Goal: Transaction & Acquisition: Purchase product/service

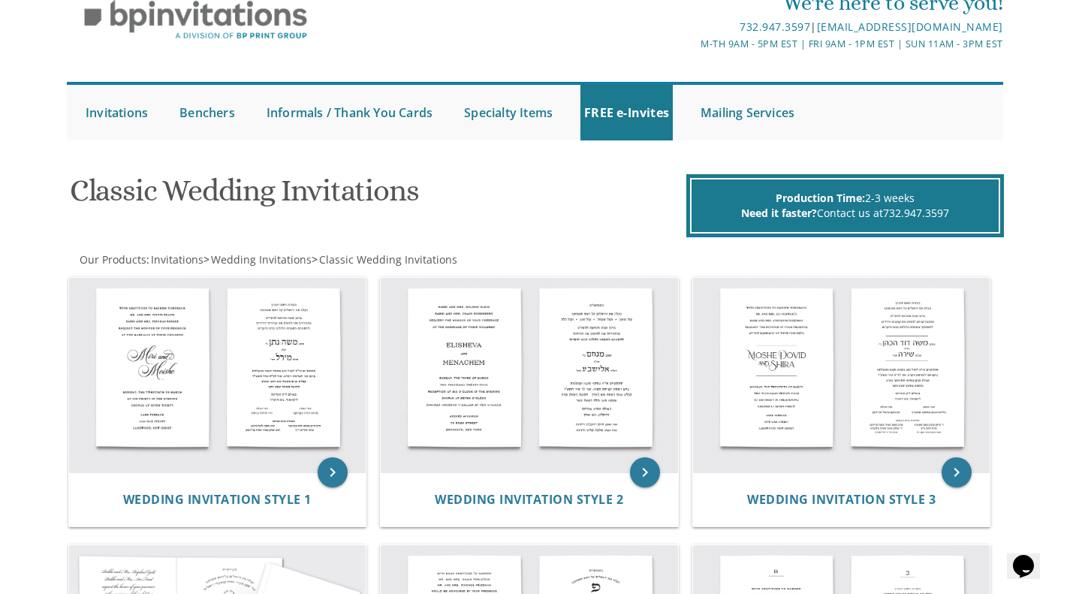
scroll to position [68, 0]
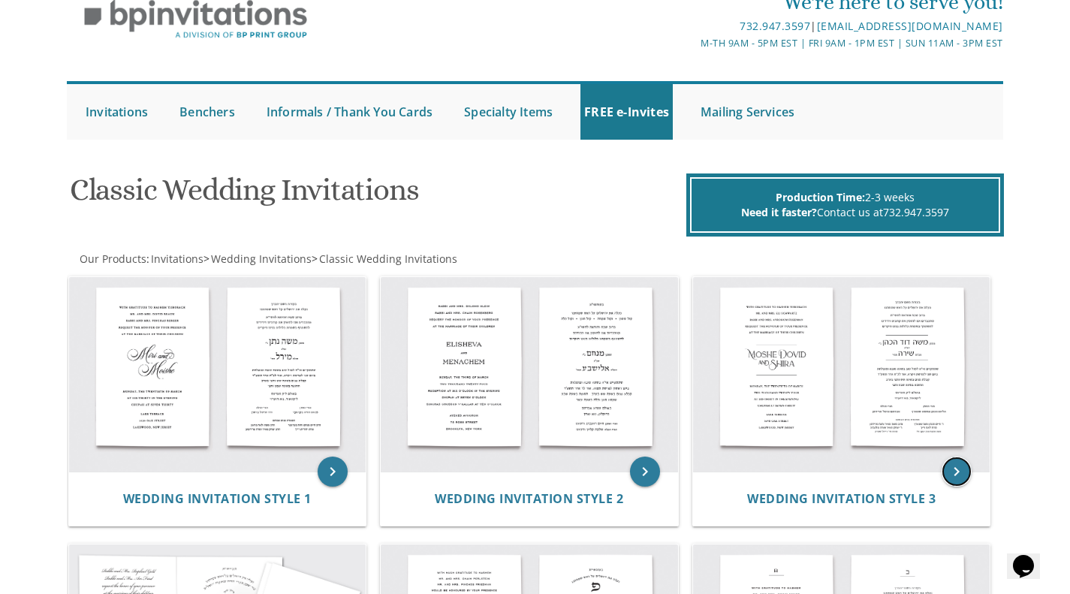
click at [957, 472] on icon "keyboard_arrow_right" at bounding box center [957, 472] width 30 height 30
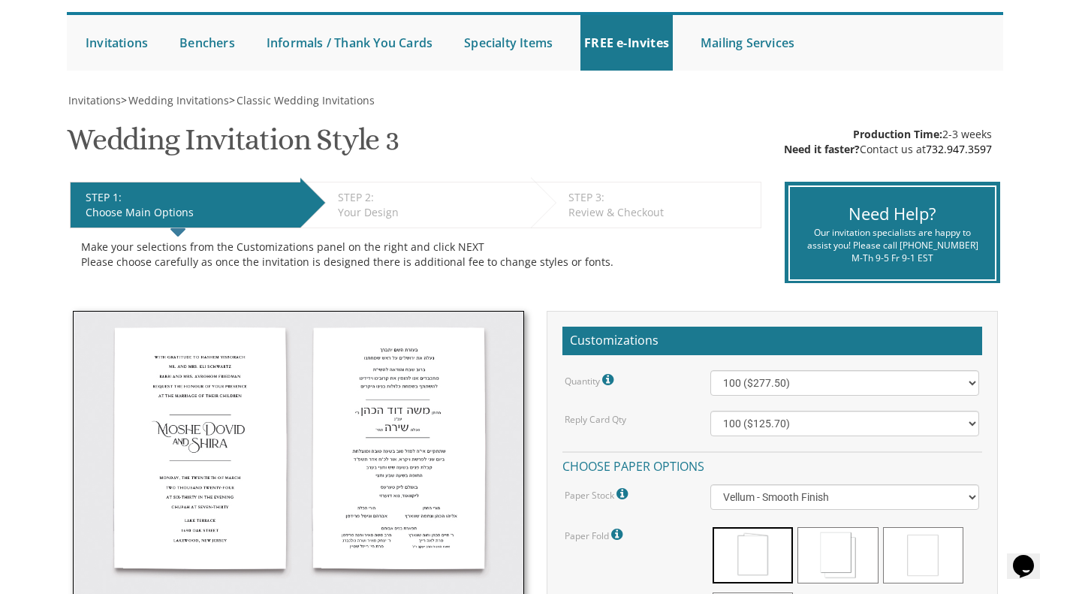
scroll to position [137, 0]
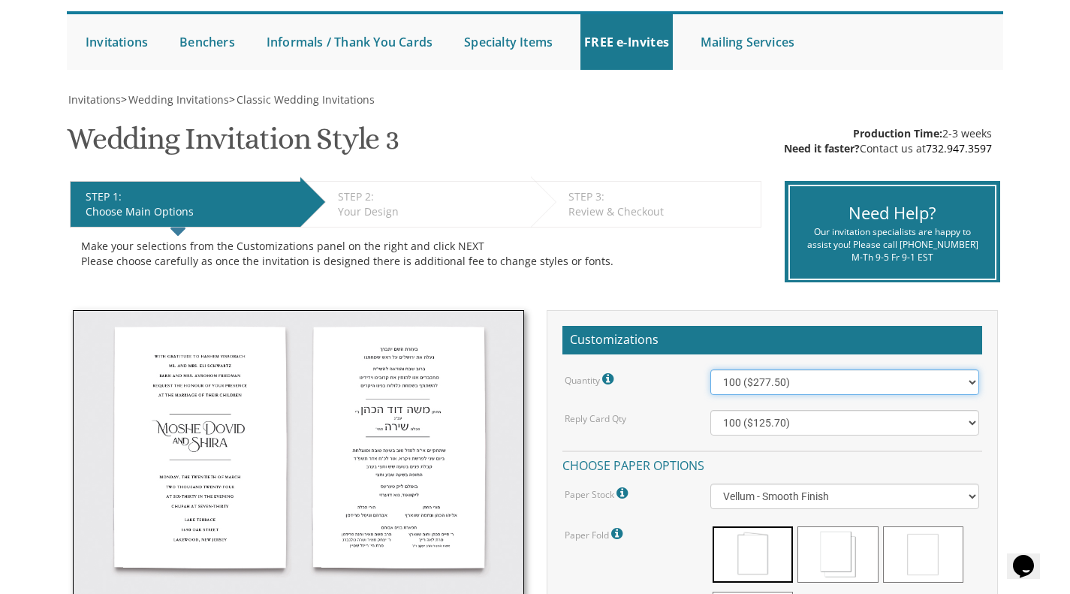
click at [953, 378] on select "100 ($277.50) 200 ($330.45) 300 ($380.65) 400 ($432.70) 500 ($482.10) 600 ($534…" at bounding box center [844, 382] width 269 height 26
select select "1700"
click at [710, 369] on select "100 ($277.50) 200 ($330.45) 300 ($380.65) 400 ($432.70) 500 ($482.10) 600 ($534…" at bounding box center [844, 382] width 269 height 26
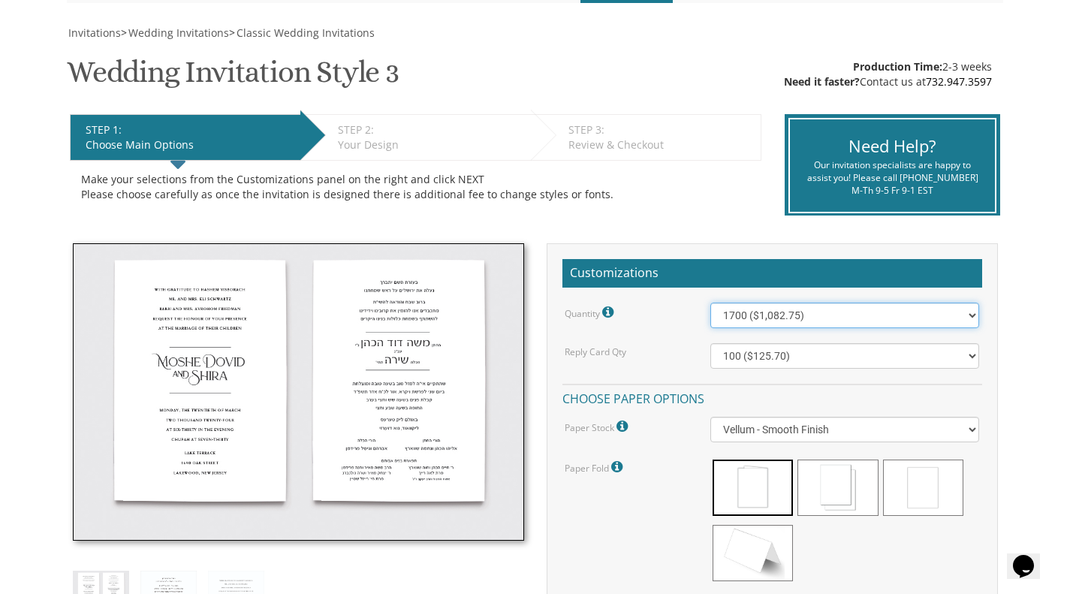
scroll to position [209, 0]
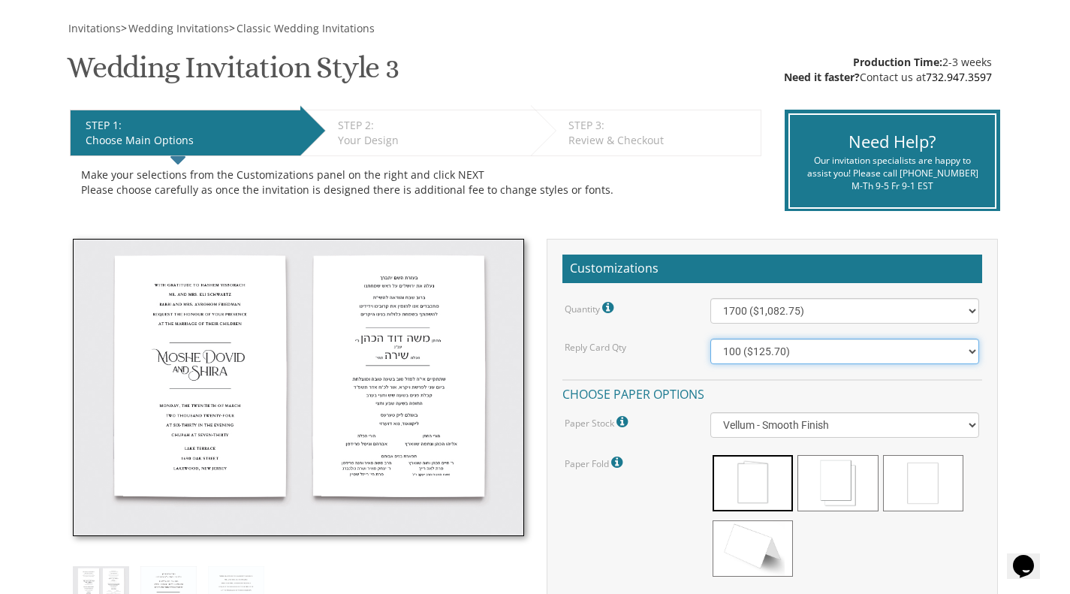
click at [918, 350] on select "100 ($125.70) 200 ($150.60) 300 ($177.95) 400 ($270.70) 500 ($225.30) 600 ($249…" at bounding box center [844, 352] width 269 height 26
select select "1000"
click at [710, 339] on select "100 ($125.70) 200 ($150.60) 300 ($177.95) 400 ($270.70) 500 ($225.30) 600 ($249…" at bounding box center [844, 352] width 269 height 26
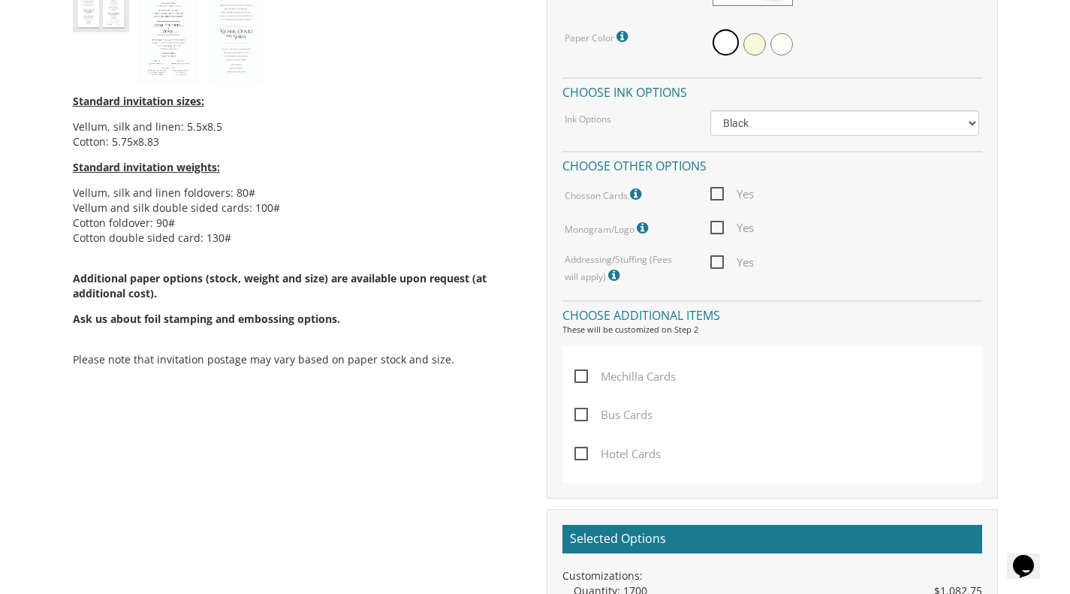
scroll to position [780, 0]
click at [583, 379] on span "Mechilla Cards" at bounding box center [624, 375] width 101 height 19
click at [583, 379] on input "Mechilla Cards" at bounding box center [579, 374] width 10 height 10
checkbox input "true"
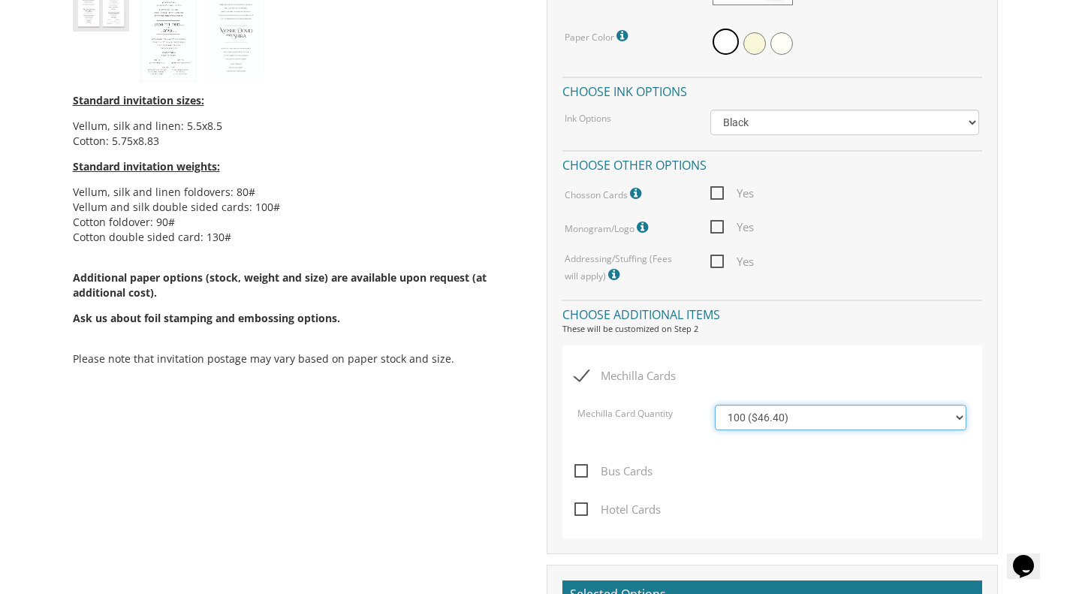
click at [930, 420] on select "100 ($46.40) 200 ($55.20) 300 ($61.85) 400 ($70.60) 500 ($77.20)" at bounding box center [841, 418] width 252 height 26
select select "200"
click at [715, 405] on select "100 ($46.40) 200 ($55.20) 300 ($61.85) 400 ($70.60) 500 ($77.20)" at bounding box center [841, 418] width 252 height 26
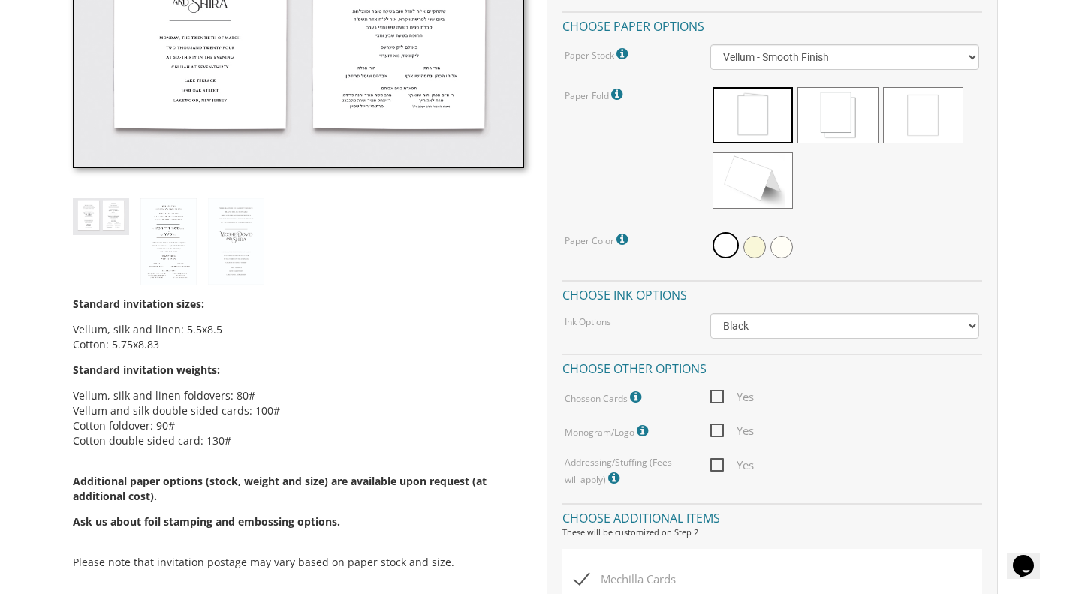
scroll to position [577, 0]
click at [725, 388] on span "Yes" at bounding box center [732, 396] width 44 height 19
click at [720, 390] on input "Yes" at bounding box center [715, 395] width 10 height 10
checkbox input "true"
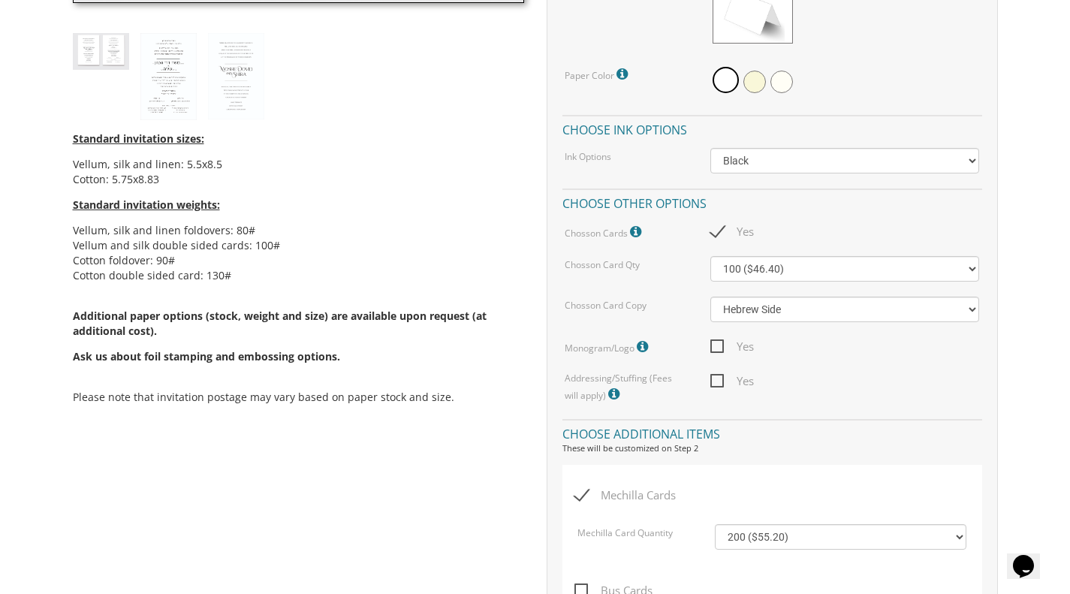
scroll to position [742, 0]
click at [720, 383] on span "Yes" at bounding box center [732, 381] width 44 height 19
click at [720, 383] on input "Yes" at bounding box center [715, 380] width 10 height 10
checkbox input "true"
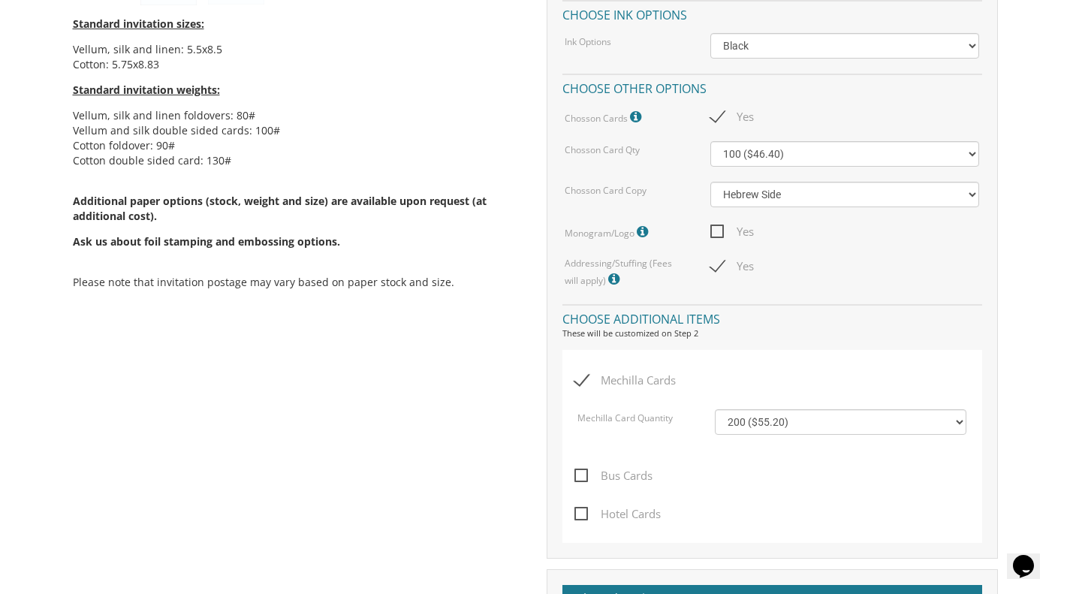
scroll to position [858, 0]
click at [608, 276] on icon at bounding box center [615, 278] width 15 height 14
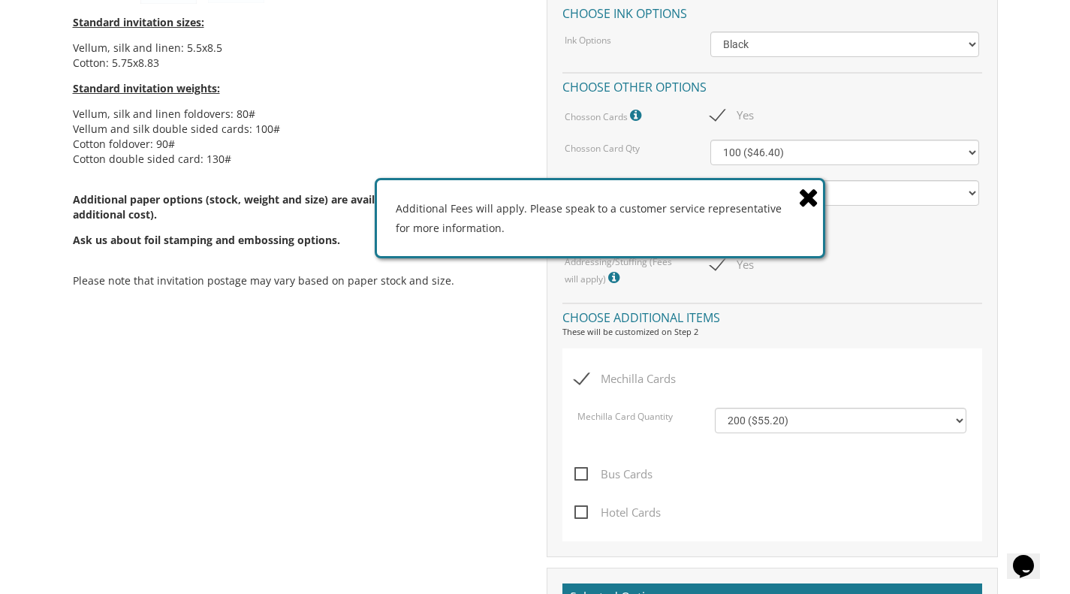
click at [805, 201] on icon at bounding box center [808, 197] width 21 height 26
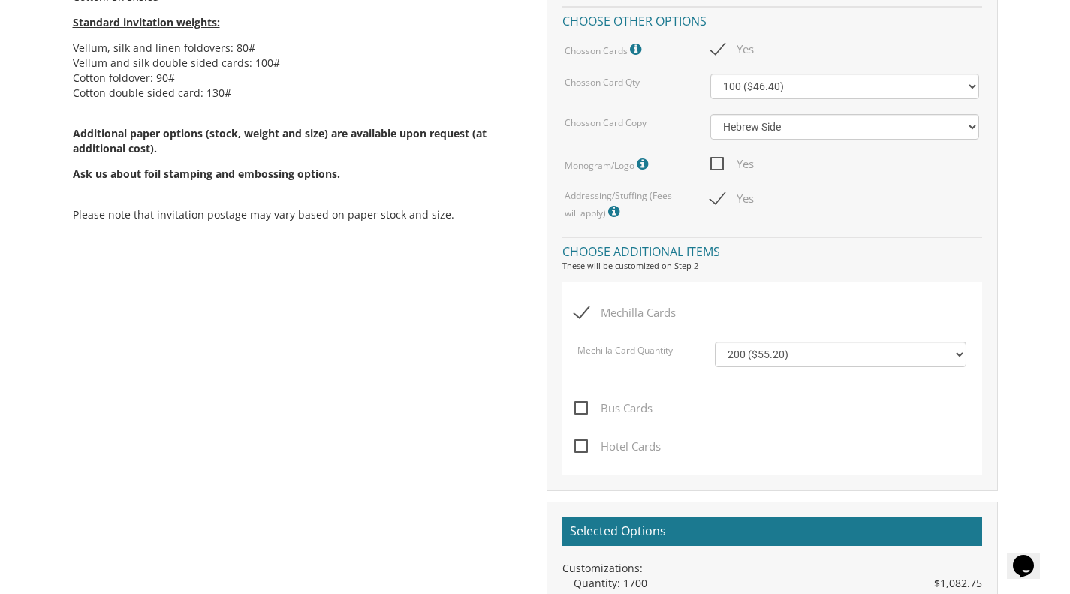
scroll to position [889, 0]
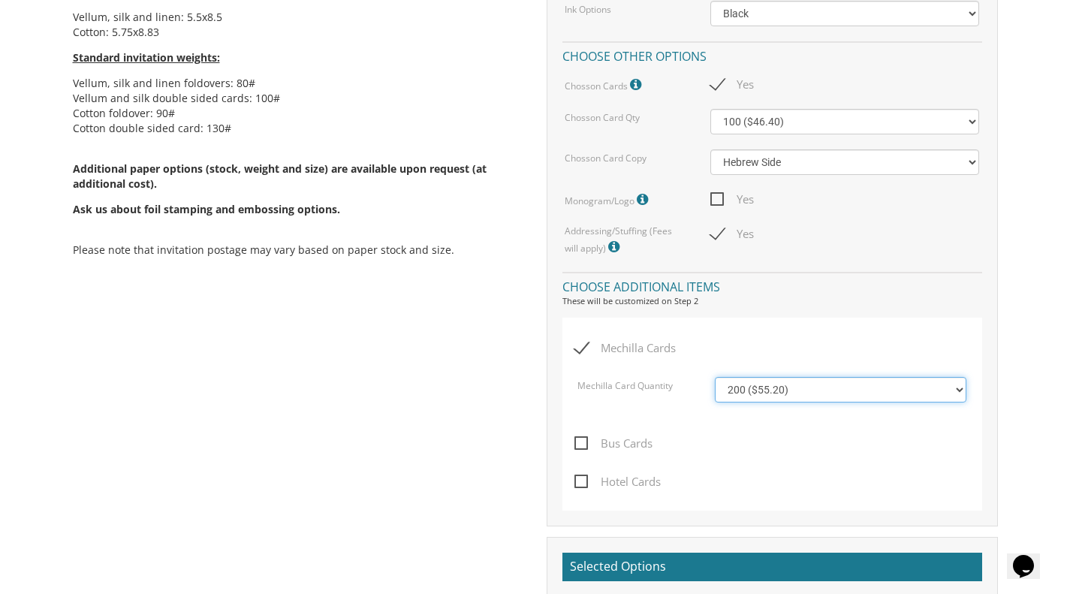
click at [947, 392] on select "100 ($46.40) 200 ($55.20) 300 ($61.85) 400 ($70.60) 500 ($77.20)" at bounding box center [841, 390] width 252 height 26
select select "100"
click at [715, 377] on select "100 ($46.40) 200 ($55.20) 300 ($61.85) 400 ($70.60) 500 ($77.20)" at bounding box center [841, 390] width 252 height 26
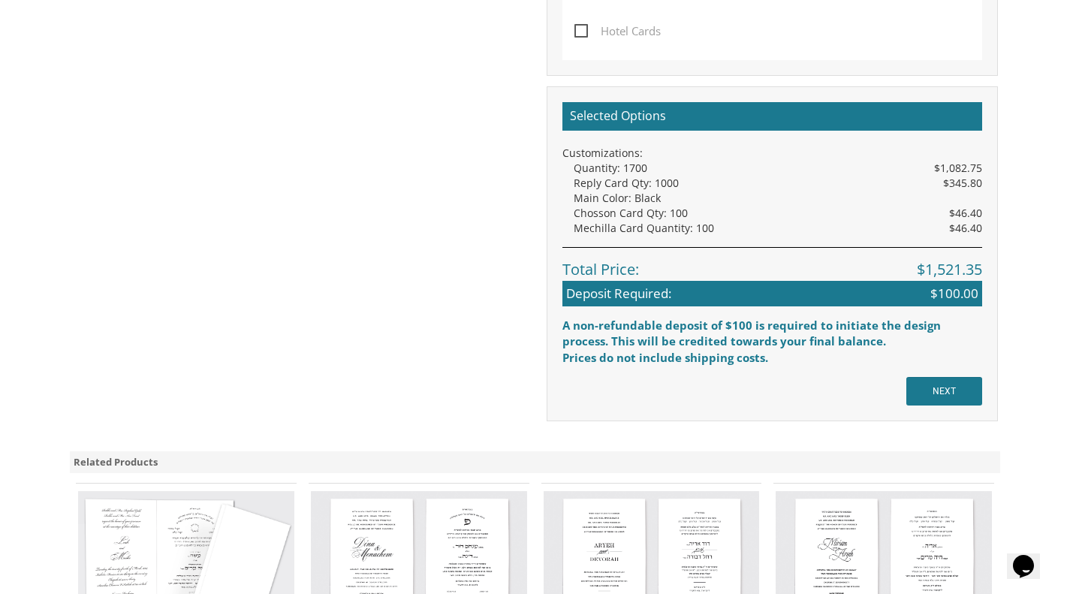
scroll to position [1340, 0]
click at [953, 392] on input "NEXT" at bounding box center [944, 391] width 76 height 29
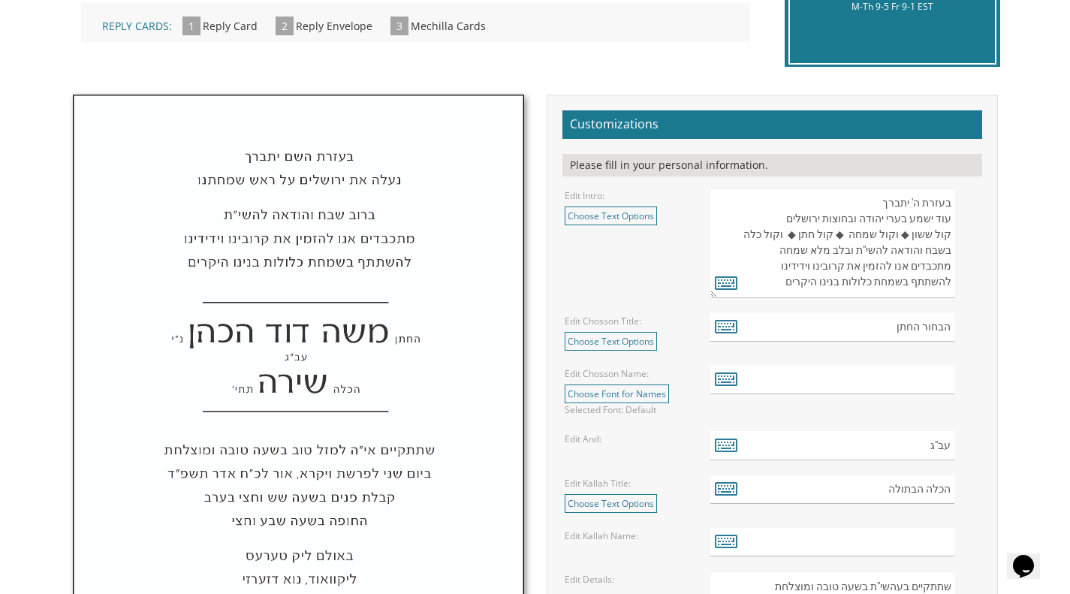
scroll to position [424, 0]
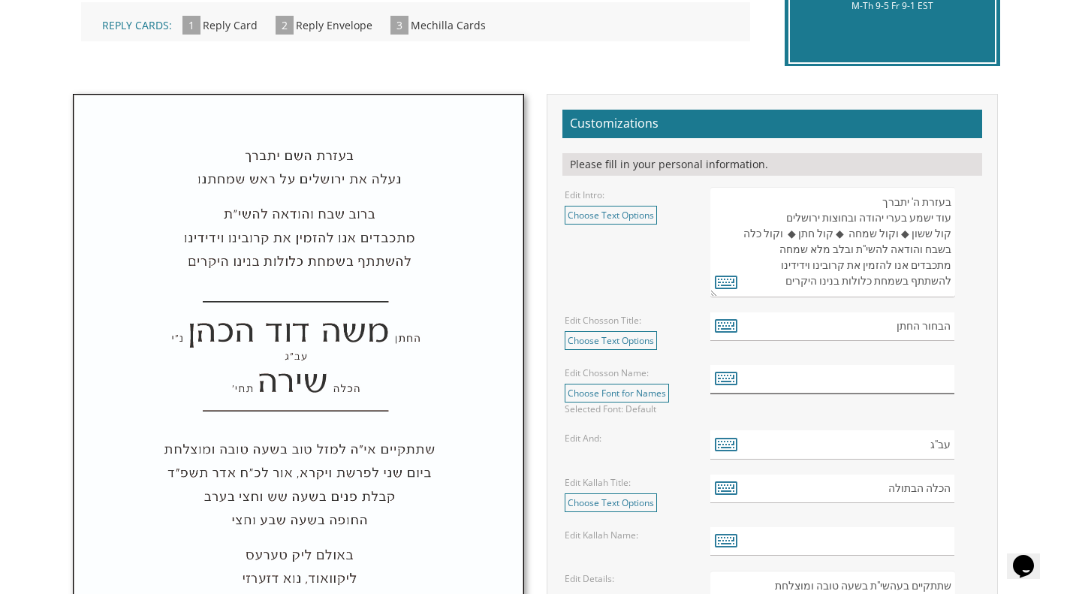
click at [897, 382] on input "text" at bounding box center [832, 379] width 244 height 29
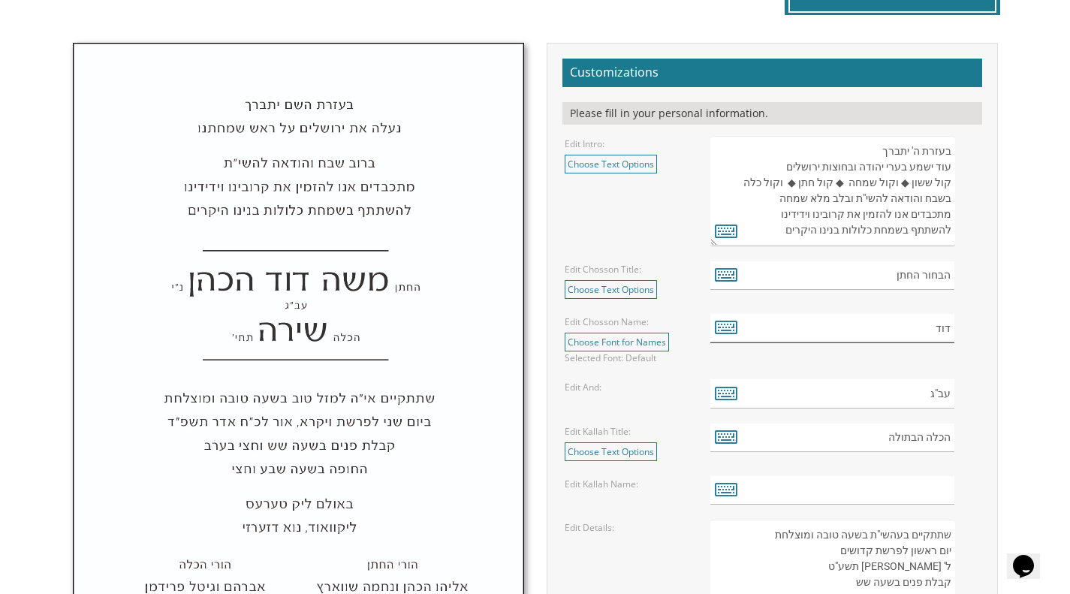
scroll to position [475, 0]
type input "דוד"
click at [882, 433] on input "הכלה הבתולה" at bounding box center [832, 438] width 244 height 29
type input "הכלה"
click at [870, 487] on input "text" at bounding box center [832, 490] width 244 height 29
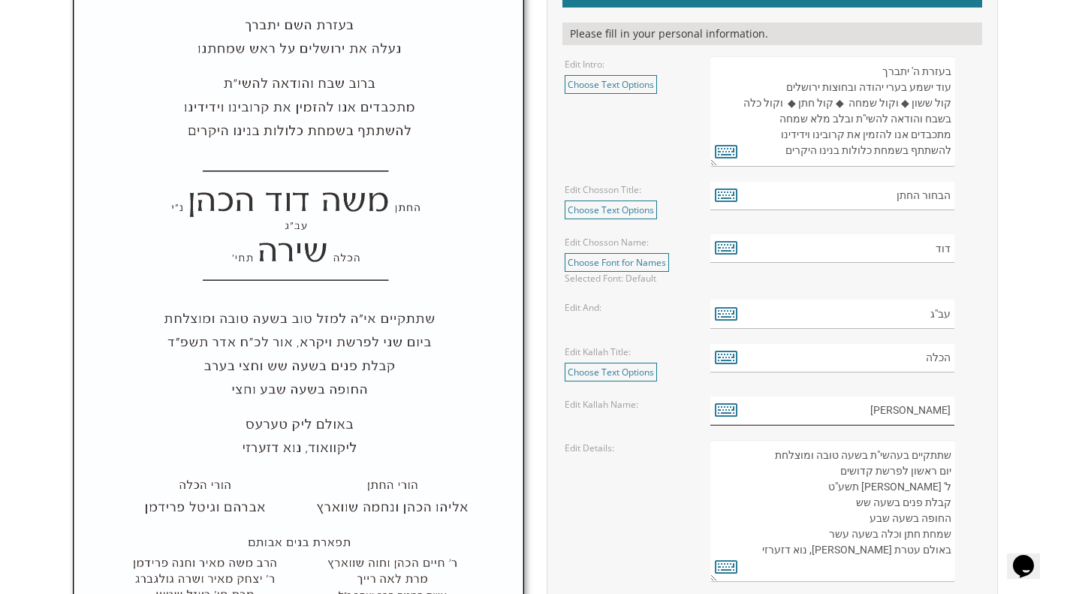
scroll to position [588, 0]
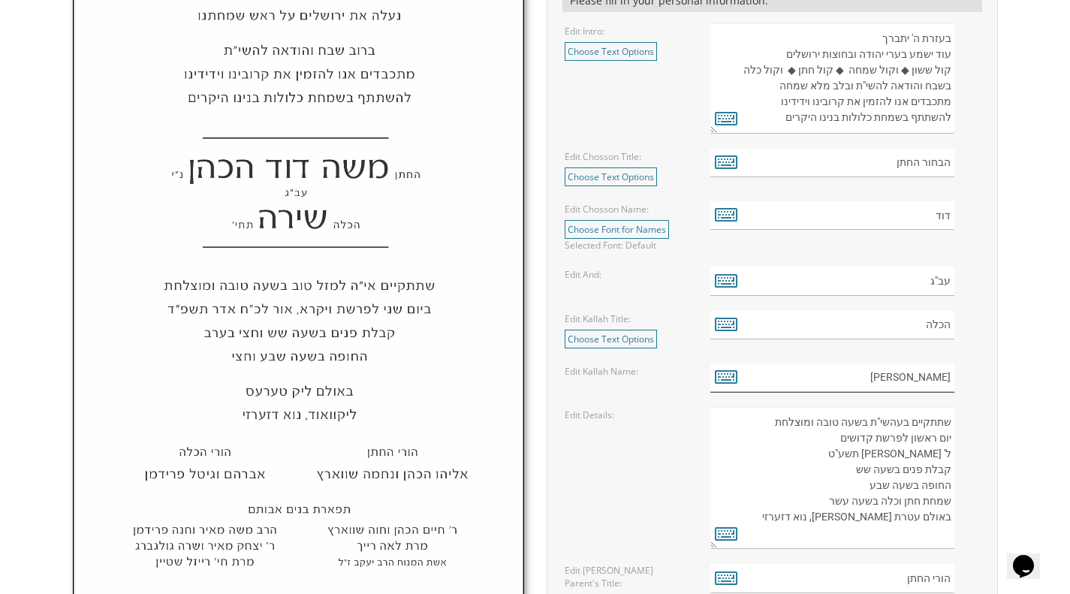
type input "מרים"
click at [918, 442] on textarea "שתתקיים בעהשי"ת בשעה טובה ומוצלחת יום ראשון לפרשת קדושים ל' ניסן תשע"ט קבלת פני…" at bounding box center [832, 478] width 244 height 142
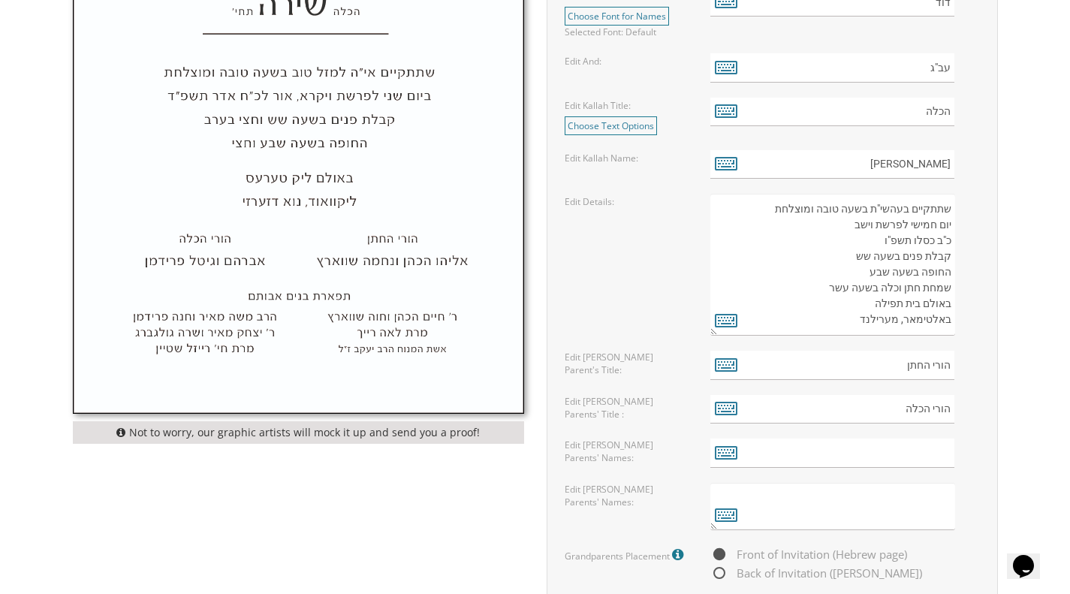
scroll to position [800, 0]
type textarea "שתתקיים בעהשי"ת בשעה טובה ומוצלחת יום חמישי לפרשת וישב כ"ב כסלו תשפ"ו קבלת פנים…"
click at [893, 454] on input "text" at bounding box center [832, 453] width 244 height 29
type input "ר"
type input "אברהם ויוכבד בנדר"
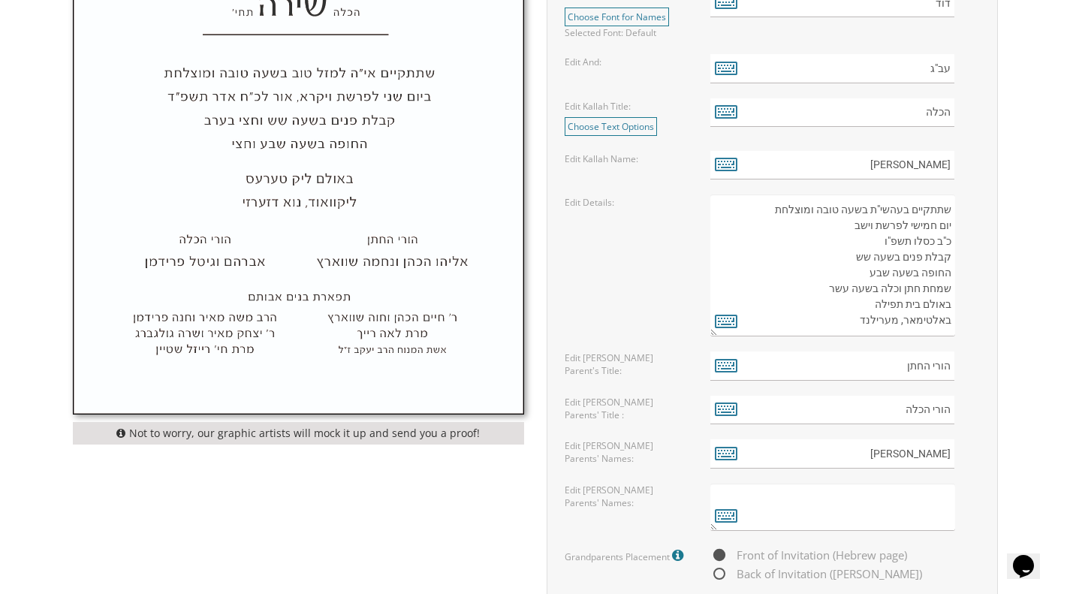
click at [904, 515] on textarea at bounding box center [832, 507] width 244 height 47
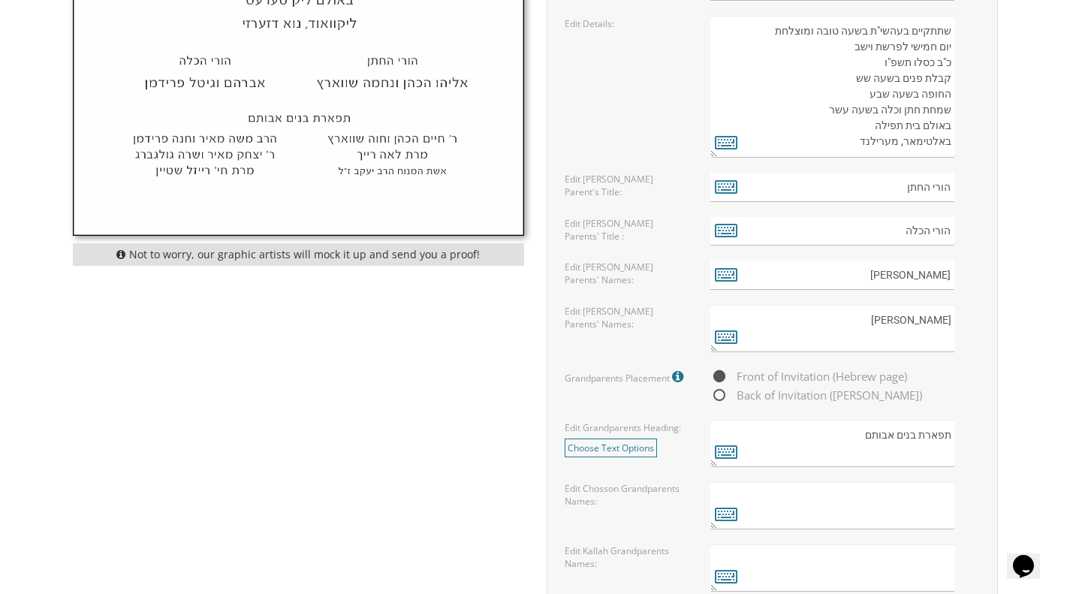
scroll to position [1038, 0]
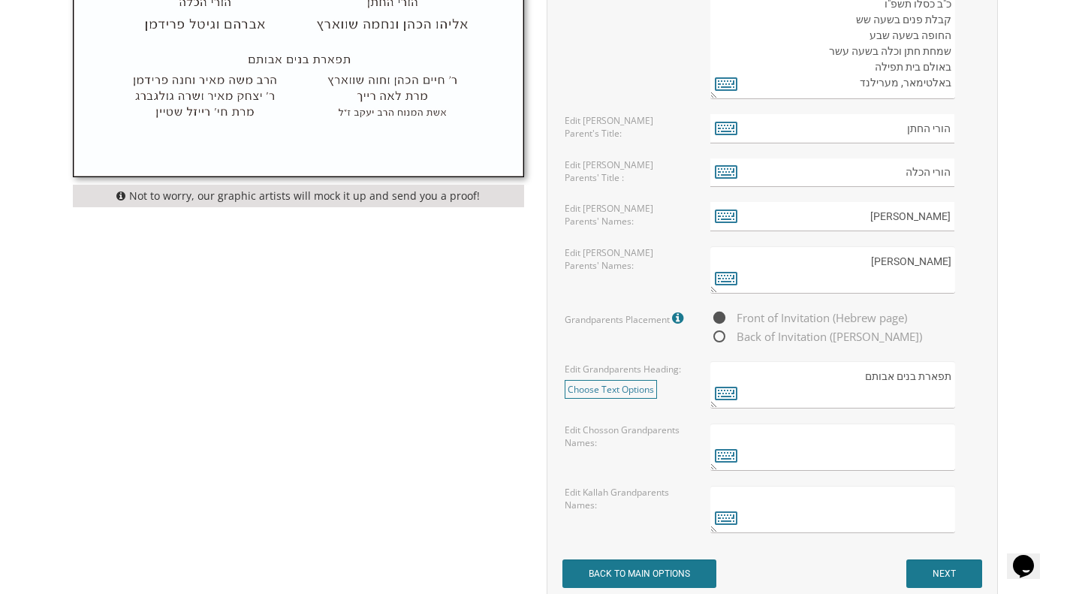
type textarea "שלום חיים ורבקה טנדלר"
click at [912, 444] on textarea at bounding box center [832, 447] width 244 height 47
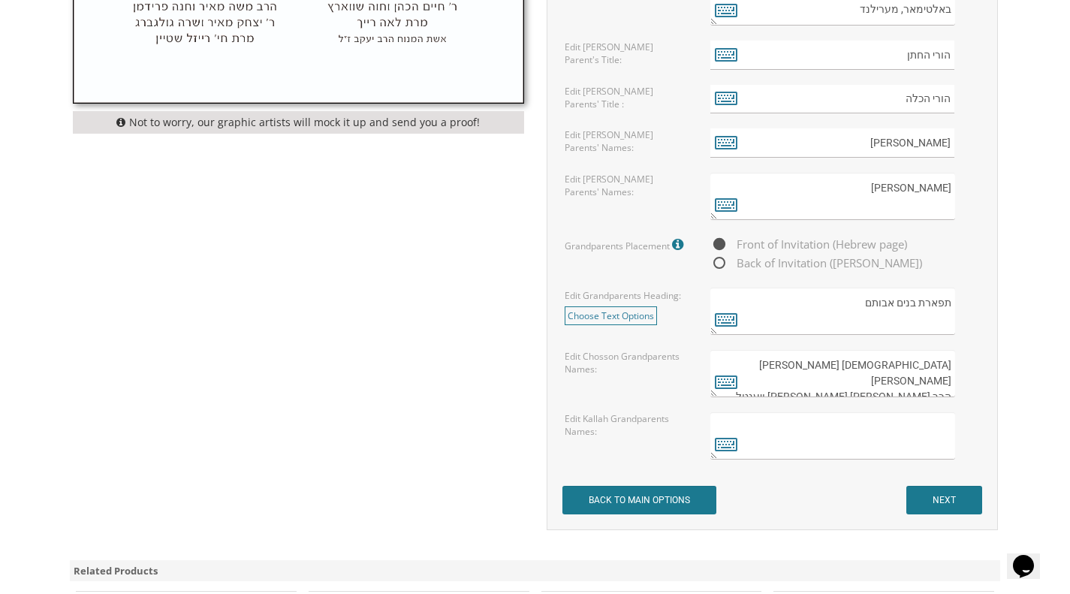
scroll to position [1117, 0]
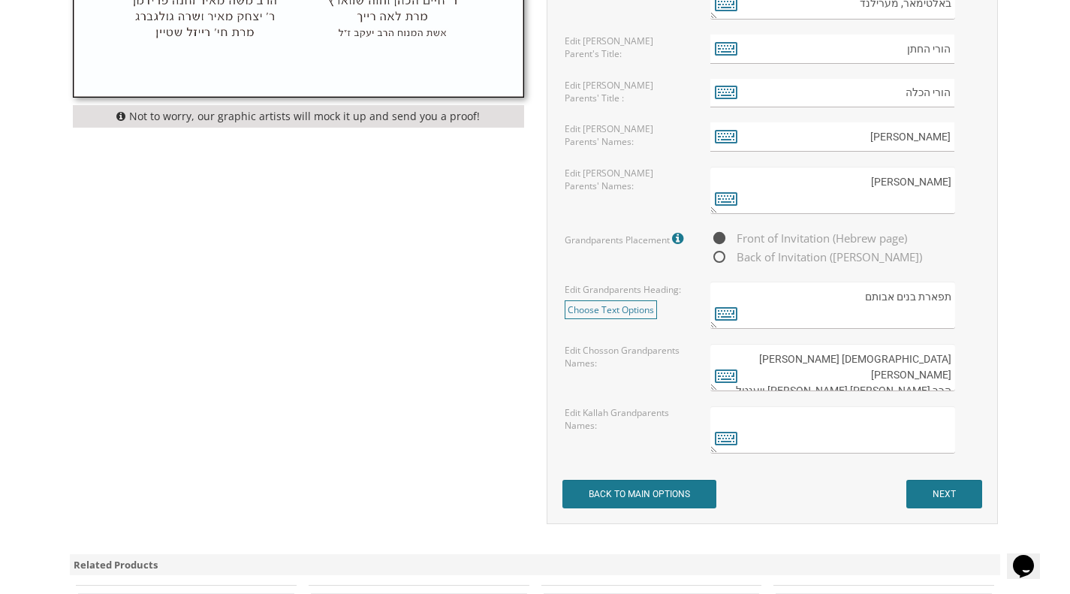
type textarea "הרב יעקב ובריינא מינא בנדר הרב אריה צבי ויענטל אסתר איבראמס"
click at [910, 424] on textarea at bounding box center [832, 429] width 244 height 47
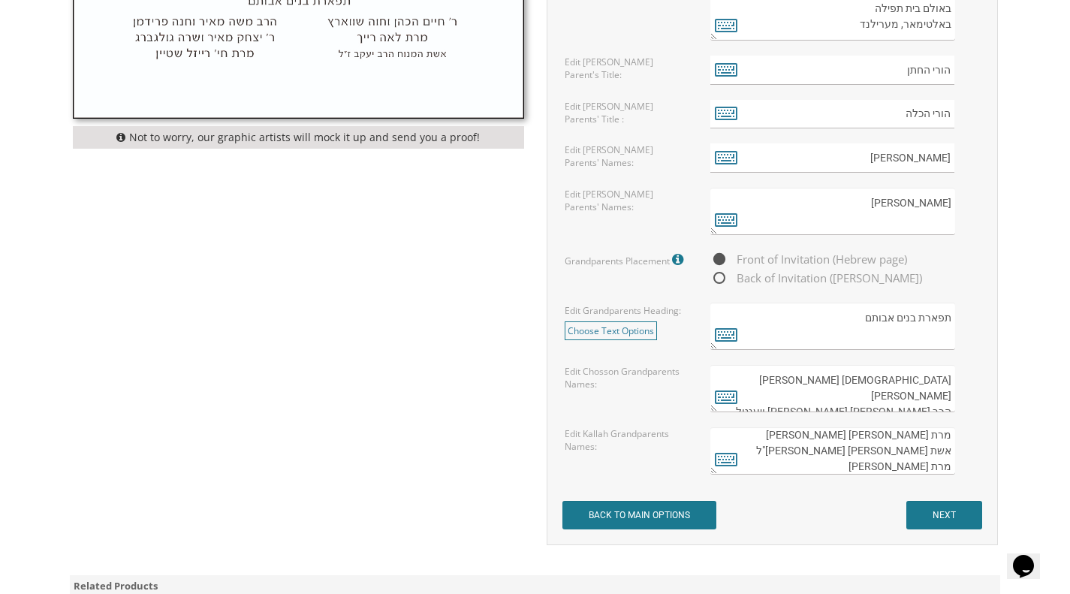
scroll to position [1108, 0]
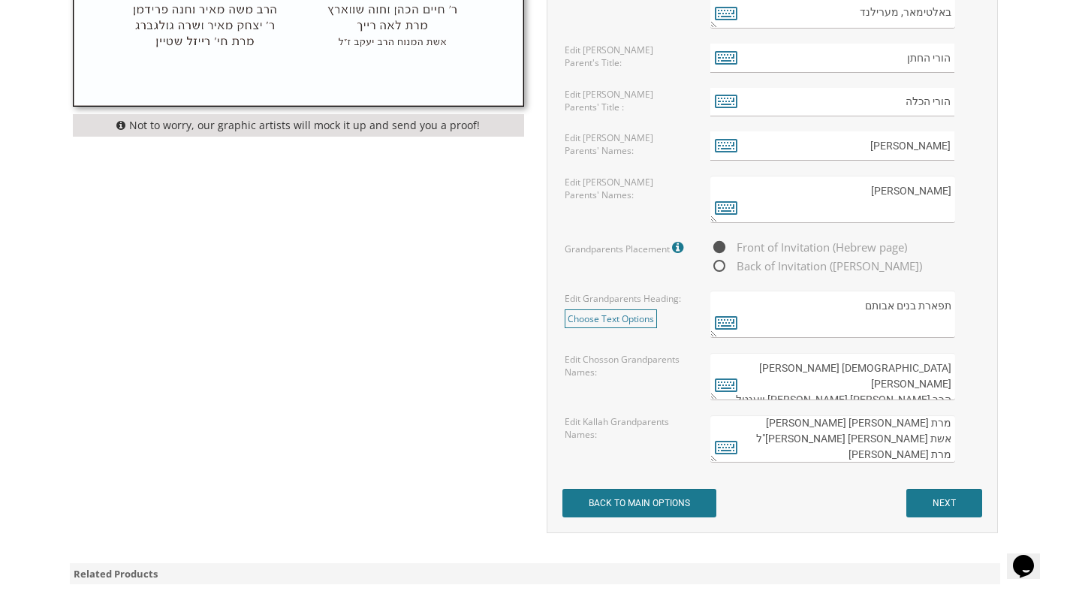
type textarea "הרב הלל ומשא לאה טנדלר מרת פיגא לאה גרומן אשת המנוח הרב דוד זצ"ל מרת בילה גרונב…"
click at [945, 507] on input "NEXT" at bounding box center [944, 503] width 76 height 29
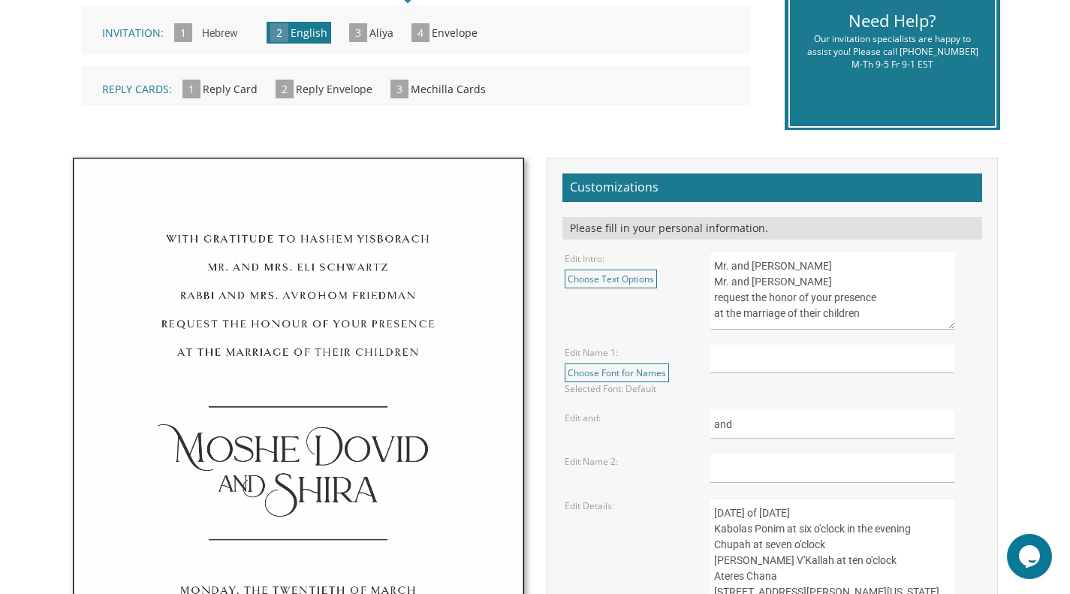
scroll to position [391, 0]
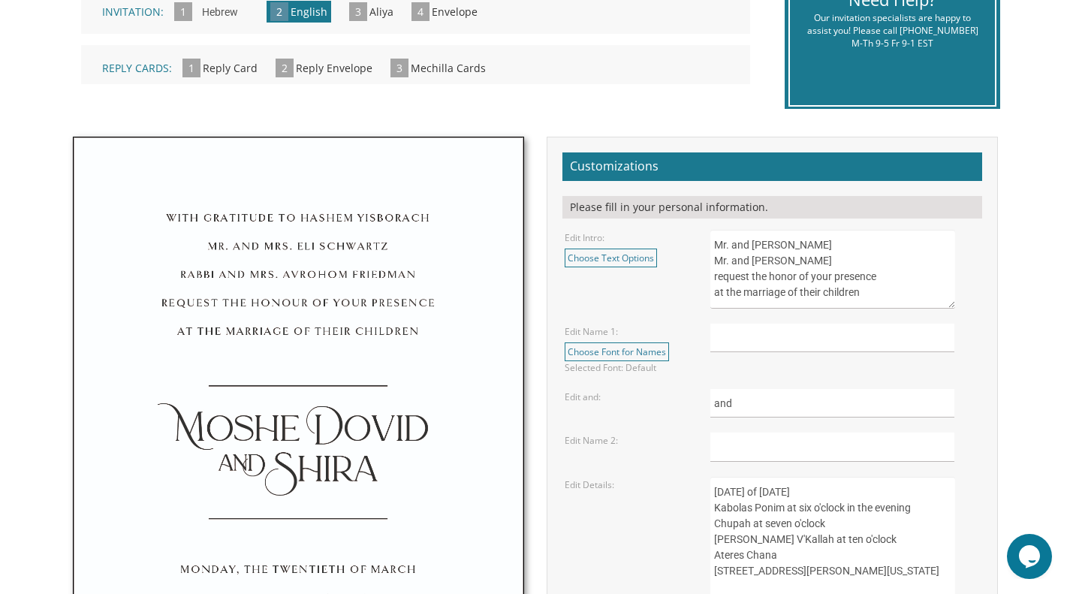
click at [881, 300] on textarea "Mr. and Mrs. Yossi Schwartz Mr. and Mrs. Yaakov Friedman request the honor of y…" at bounding box center [832, 269] width 244 height 79
click at [879, 254] on textarea "Mr. and Mrs. Yossi Schwartz Mr. and Mrs. Yaakov Friedman request the honor of y…" at bounding box center [832, 269] width 244 height 79
type textarea "Rabbi and Mrs. Avrohom Bender Rabbi and Mrs. Sholom Tendler request the honor o…"
click at [792, 330] on input "text" at bounding box center [832, 338] width 244 height 29
type input "Dovid"
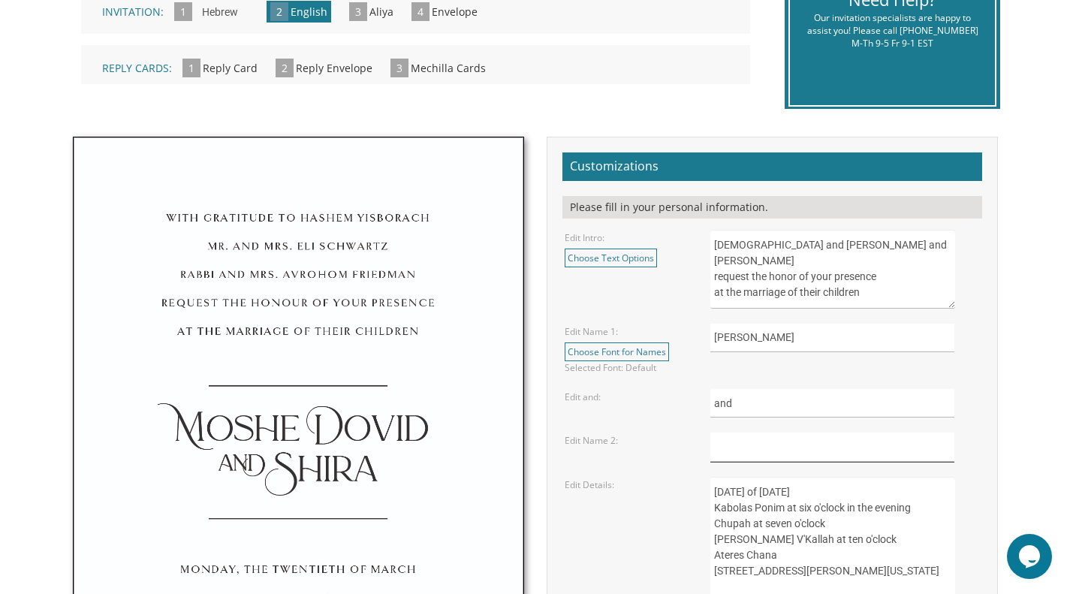
click at [794, 445] on input "text" at bounding box center [832, 447] width 244 height 29
type input "Miriam"
click at [621, 255] on link "Choose Text Options" at bounding box center [611, 258] width 92 height 19
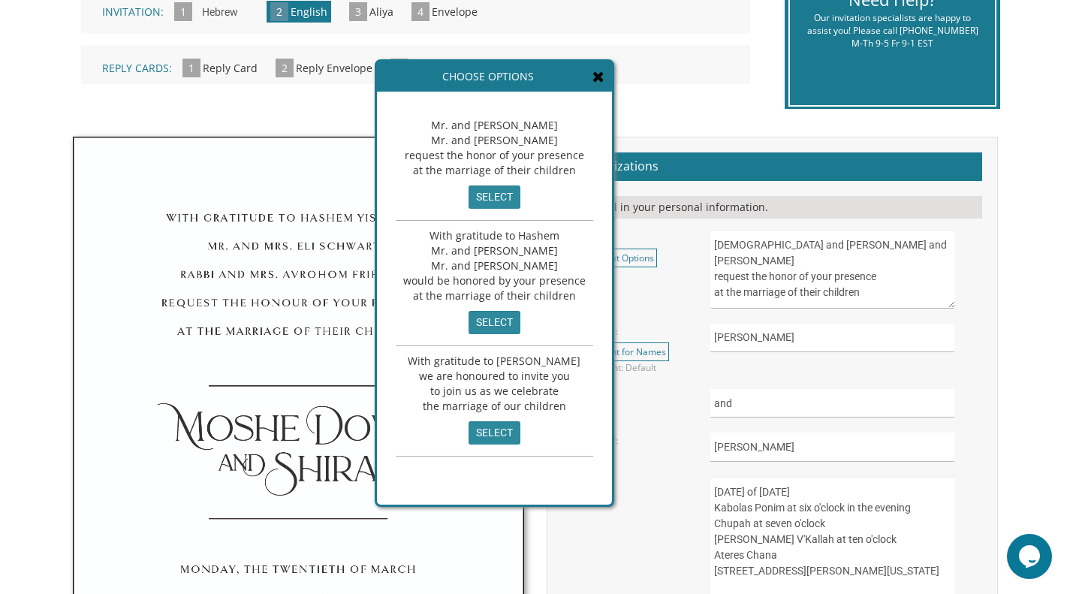
click at [592, 71] on icon at bounding box center [598, 76] width 12 height 15
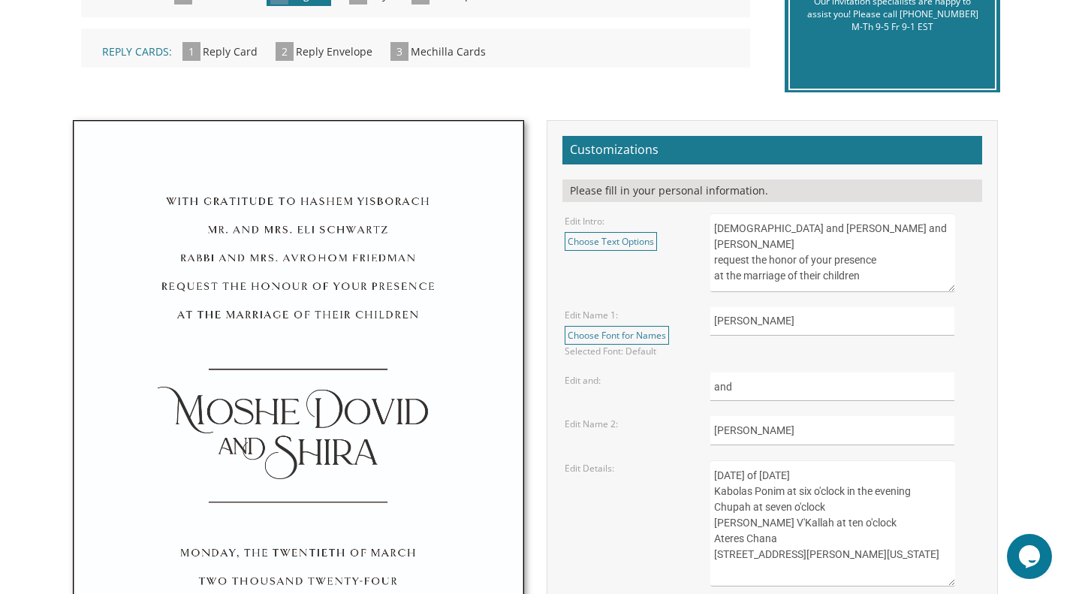
scroll to position [407, 0]
click at [638, 333] on link "Choose Font for Names" at bounding box center [617, 336] width 104 height 19
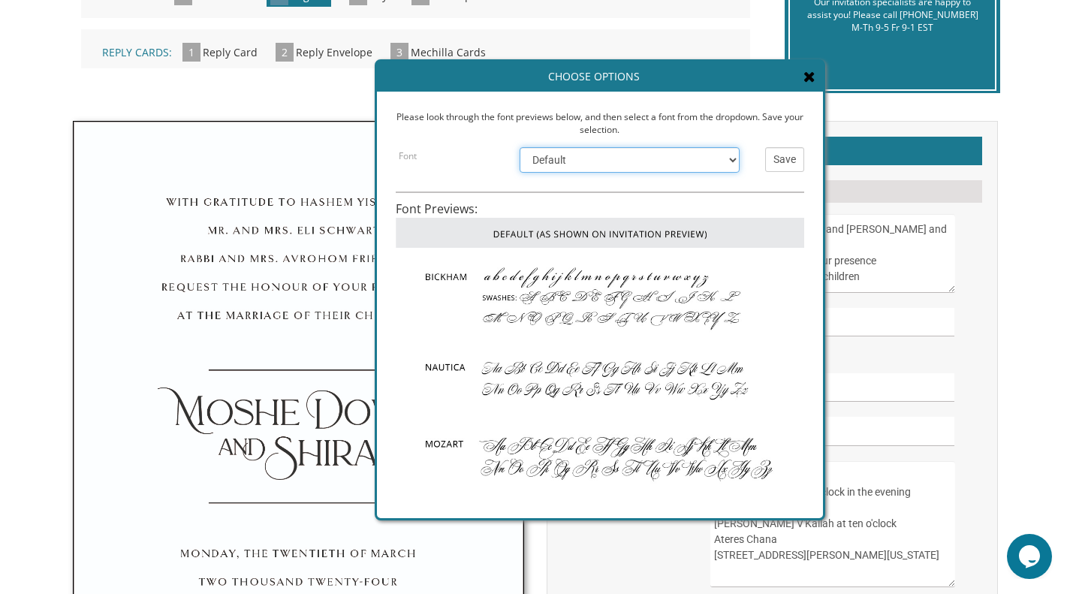
click at [689, 167] on select "Default Bickham Nautica Mozart Flemish Chopin Burgues Empire" at bounding box center [630, 160] width 220 height 26
click at [520, 147] on select "Default Bickham Nautica Mozart Flemish Chopin Burgues Empire" at bounding box center [630, 160] width 220 height 26
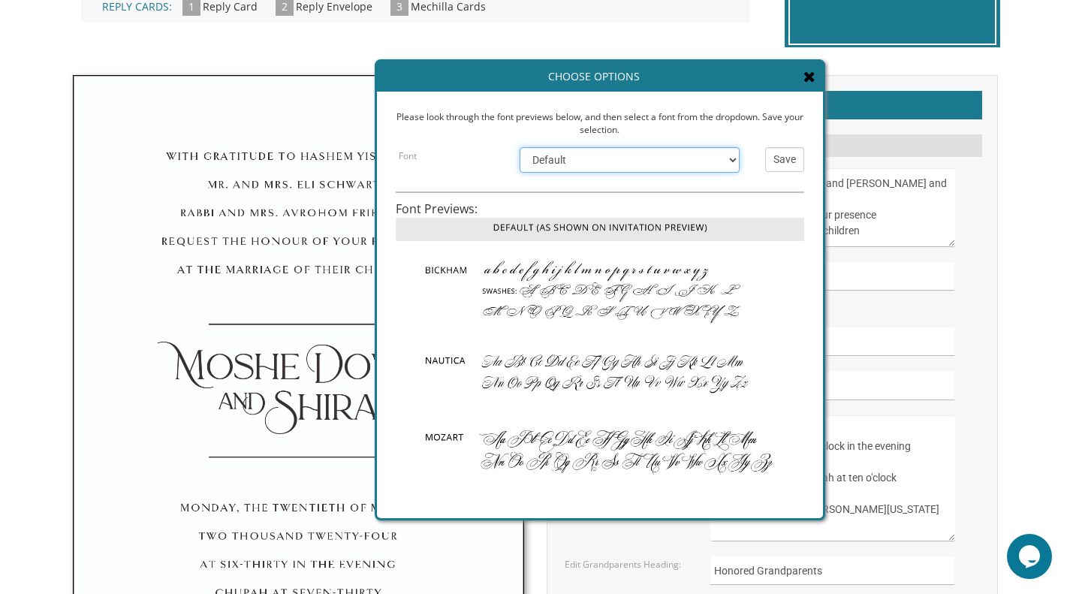
scroll to position [0, 0]
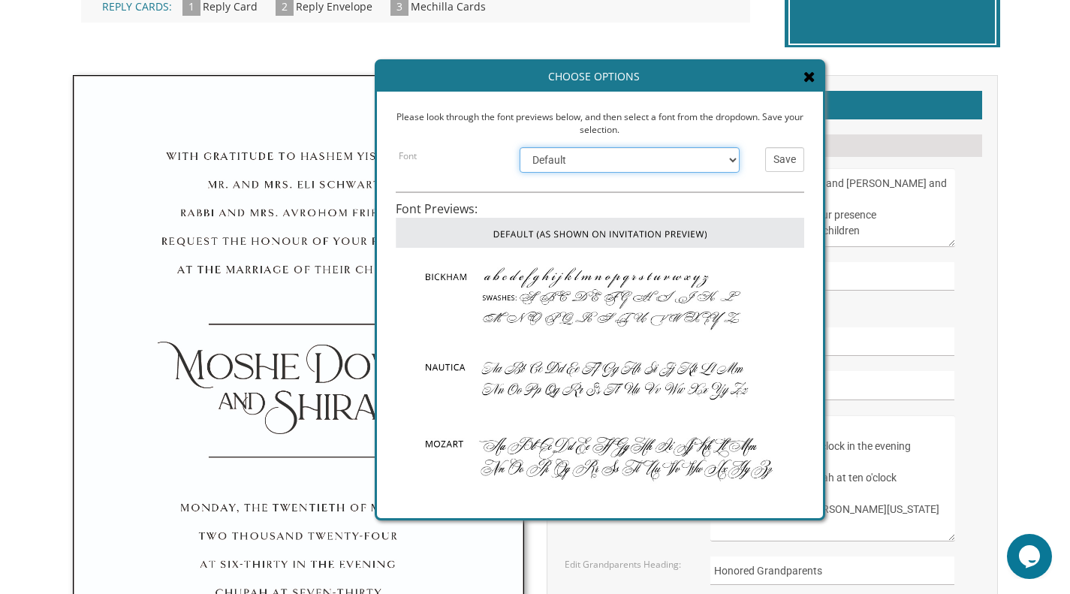
click at [688, 158] on select "Default Bickham Nautica Mozart Flemish Chopin Burgues Empire" at bounding box center [630, 160] width 220 height 26
click at [520, 147] on select "Default Bickham Nautica Mozart Flemish Chopin Burgues Empire" at bounding box center [630, 160] width 220 height 26
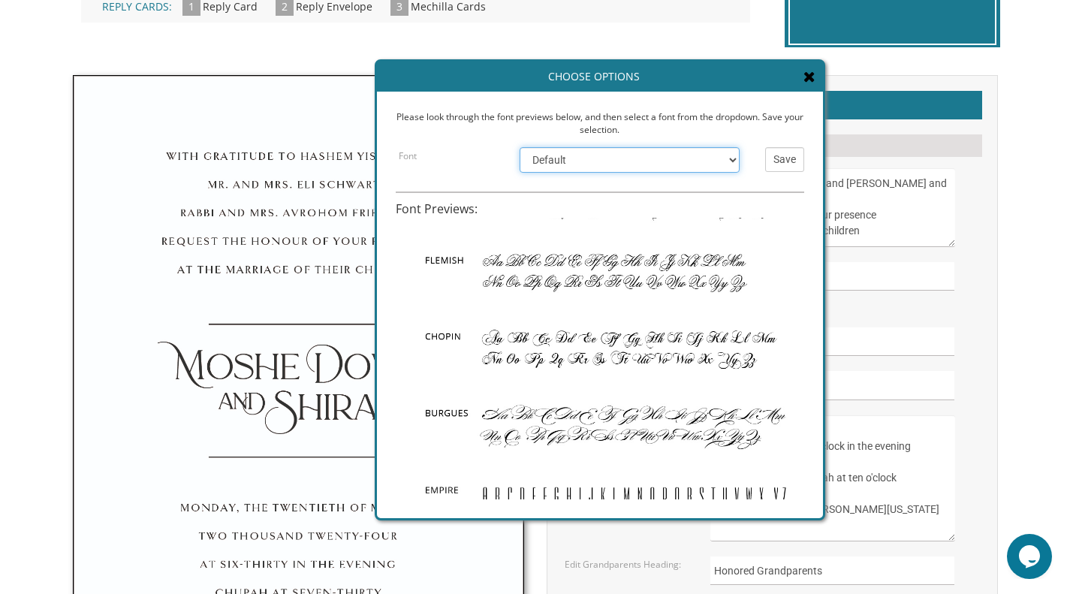
scroll to position [260, 0]
click at [690, 158] on select "Default Bickham Nautica Mozart Flemish Chopin Burgues Empire" at bounding box center [630, 160] width 220 height 26
select select "/store/pc/invitations/FontPreviews/engfonts-19.jpg"
click at [520, 147] on select "Default Bickham Nautica Mozart Flemish Chopin Burgues Empire" at bounding box center [630, 160] width 220 height 26
click at [783, 158] on input "Save" at bounding box center [784, 159] width 39 height 25
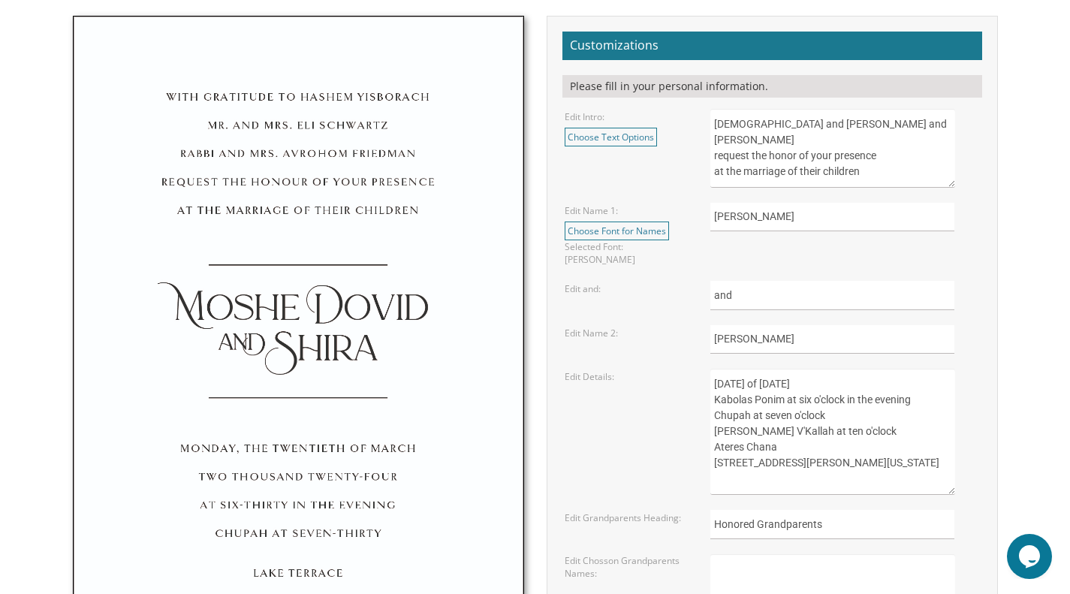
scroll to position [516, 0]
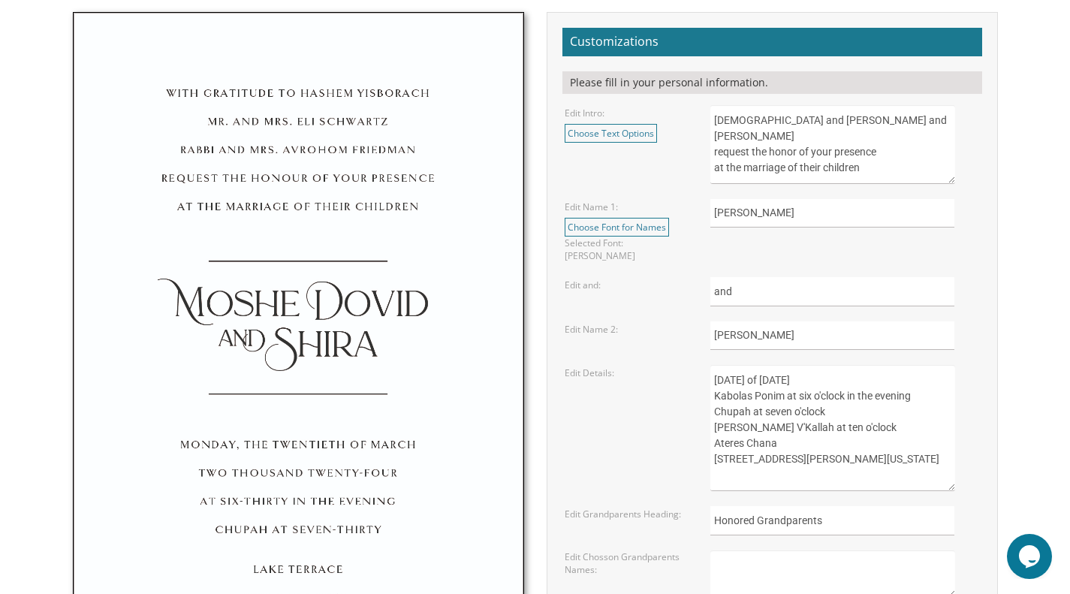
click at [889, 365] on textarea "Sunday, the eighth of May, 2016 Kabolas Ponim at six o'clock in the evening Chu…" at bounding box center [832, 428] width 244 height 126
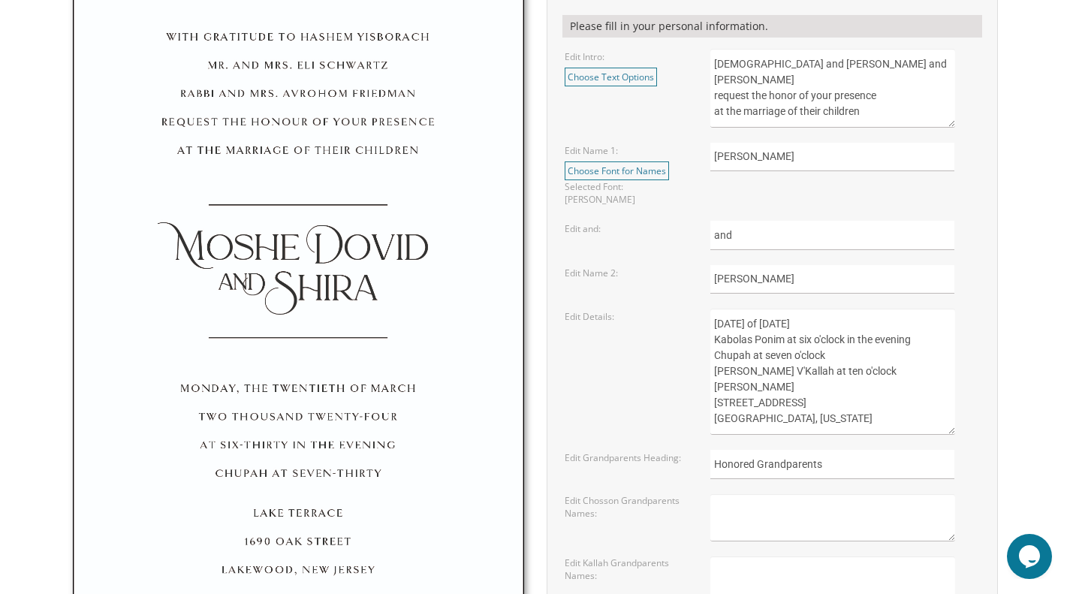
scroll to position [650, 0]
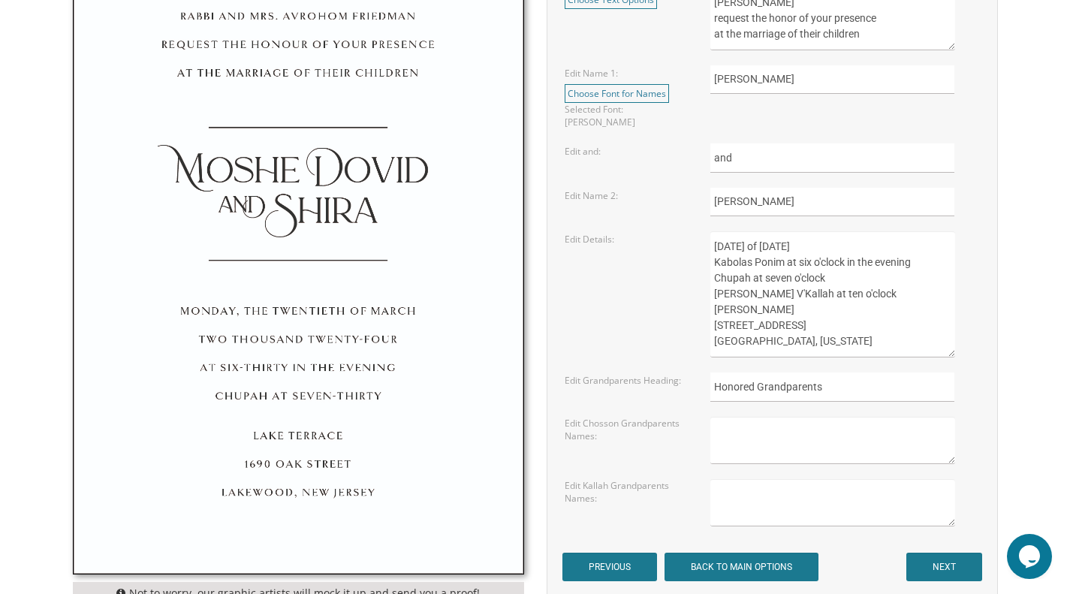
type textarea "Thursday, the eleventh of December, 2025 Kabolas Ponim at six o'clock in the ev…"
click at [951, 554] on input "NEXT" at bounding box center [944, 567] width 76 height 29
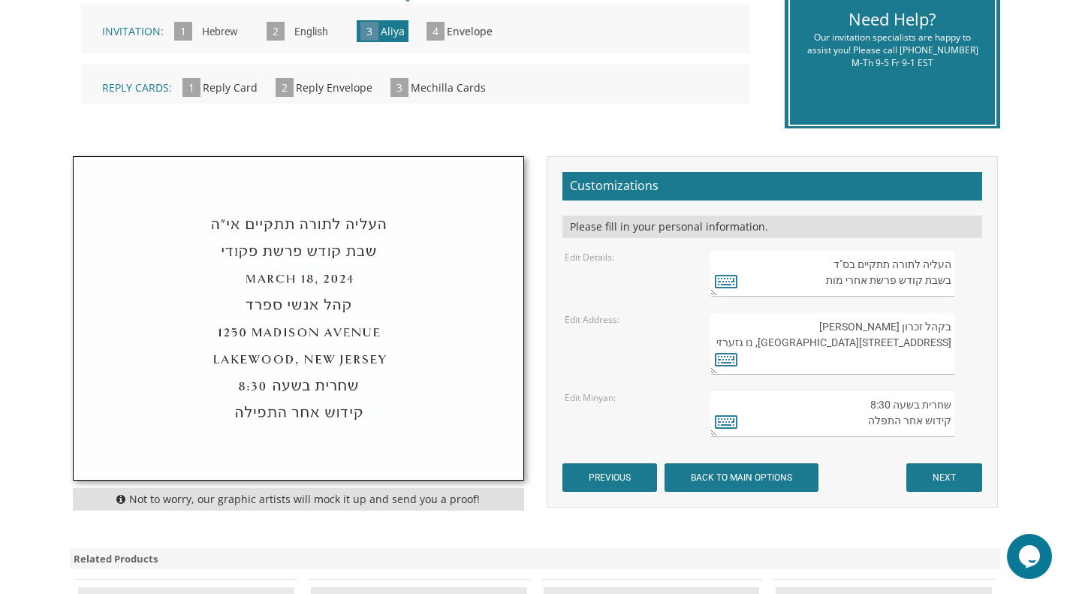
scroll to position [378, 0]
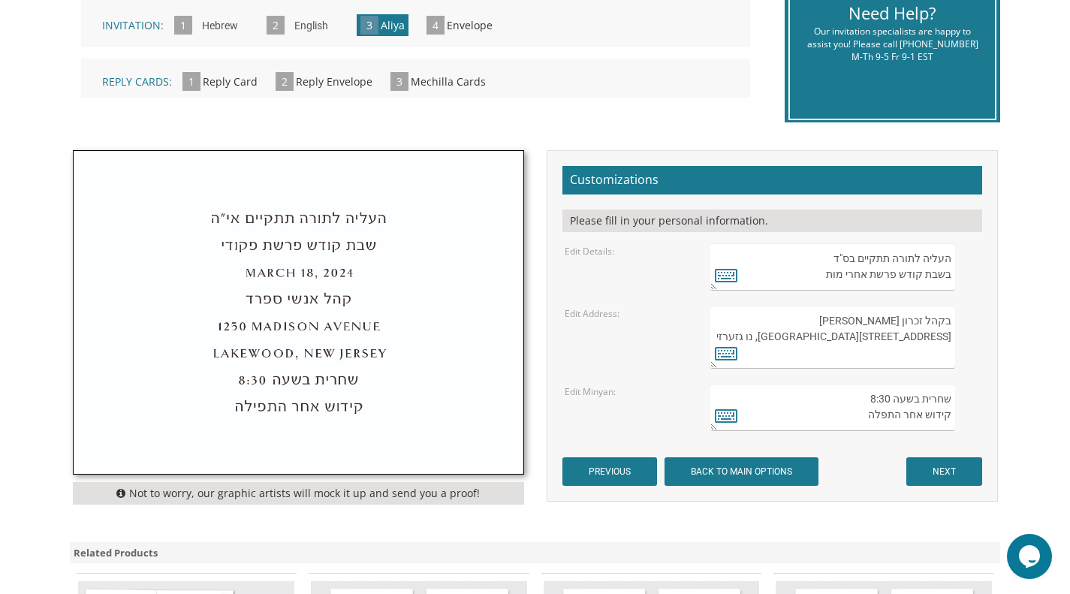
click at [816, 274] on textarea "העליה לתורה תתקיים בס"ד בשבת קודש פרשת אחרי מות" at bounding box center [832, 266] width 244 height 47
type textarea "העליה לתורה תתקיים בס"ד בשבת קודש פרשת וישלח ט"ז כסלו תשפ"ו"
click at [825, 334] on textarea "בקהל זכרון [PERSON_NAME] [STREET_ADDRESS][GEOGRAPHIC_DATA], נו גזערזי" at bounding box center [832, 337] width 244 height 63
type textarea "מתיבתא [PERSON_NAME] [PERSON_NAME] [STREET_ADDRESS][US_STATE]"
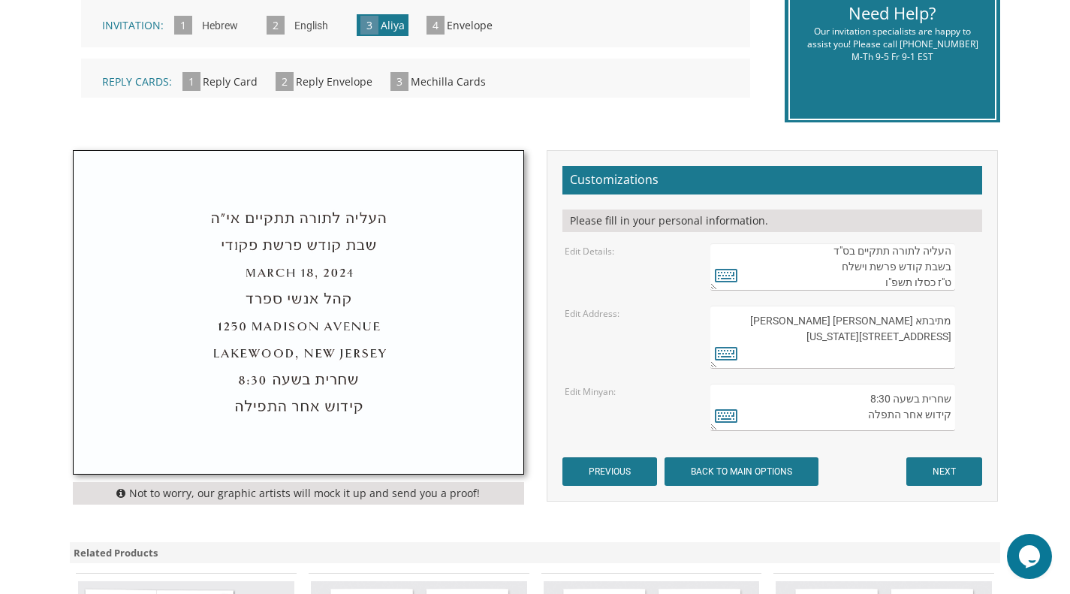
click at [879, 396] on textarea "שחרית בשעה 8:30 קידוש אחר התפלה" at bounding box center [832, 407] width 244 height 47
type textarea "שחרית בשעה 8:25 קידוש אחר התפלה"
click at [947, 465] on input "NEXT" at bounding box center [944, 471] width 76 height 29
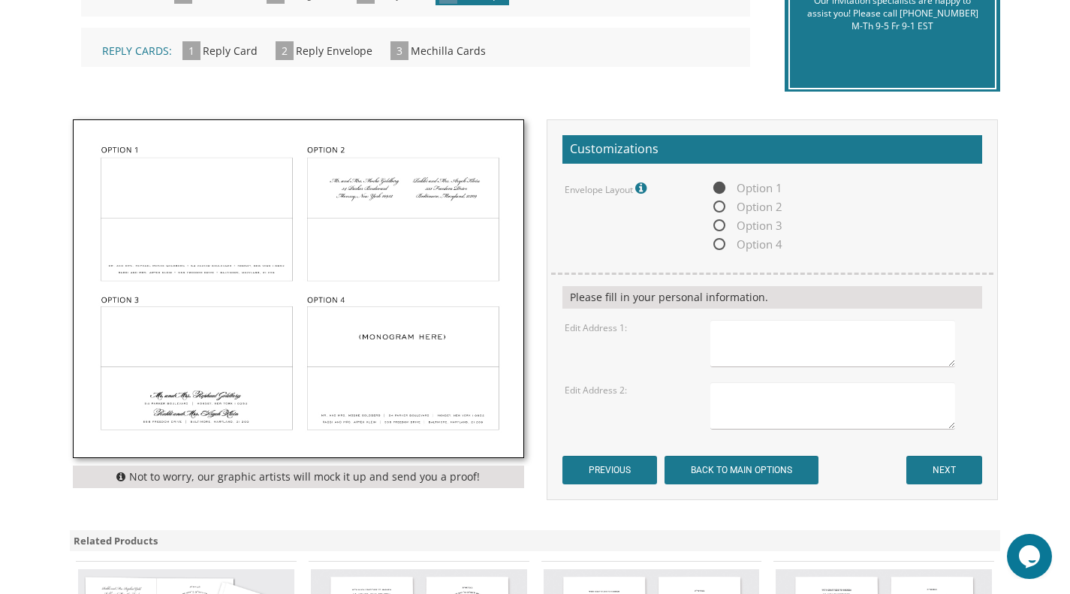
scroll to position [415, 0]
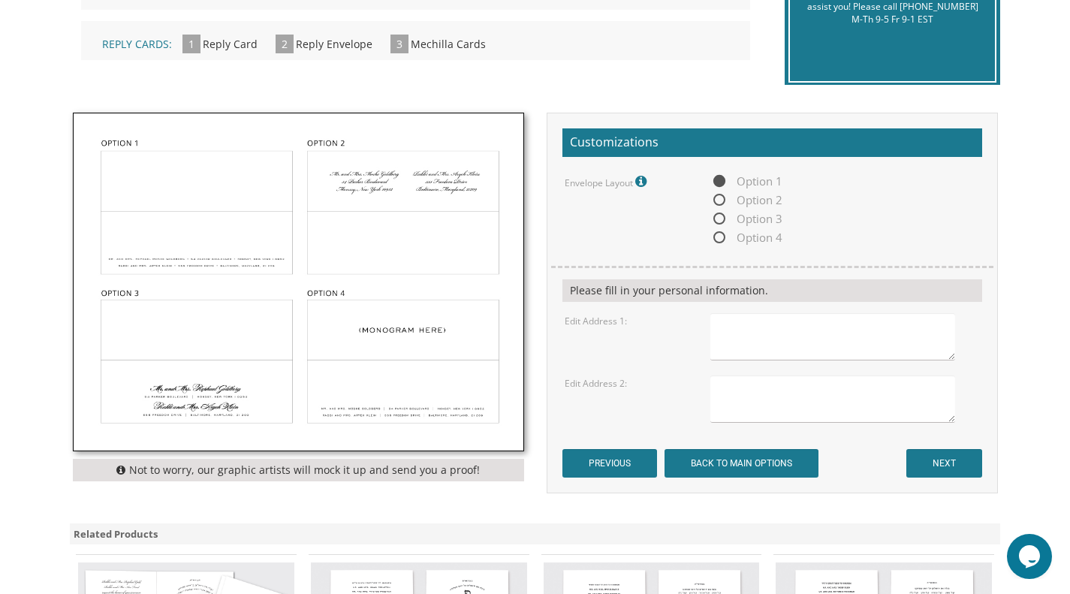
click at [794, 325] on textarea at bounding box center [832, 336] width 244 height 47
click at [213, 231] on img at bounding box center [299, 281] width 450 height 337
click at [208, 223] on img at bounding box center [299, 281] width 450 height 337
click at [781, 333] on textarea "[DEMOGRAPHIC_DATA]" at bounding box center [832, 336] width 244 height 47
type textarea "[DEMOGRAPHIC_DATA] and [PERSON_NAME] [STREET_ADDRESS][PERSON_NAME] [GEOGRAPHIC_…"
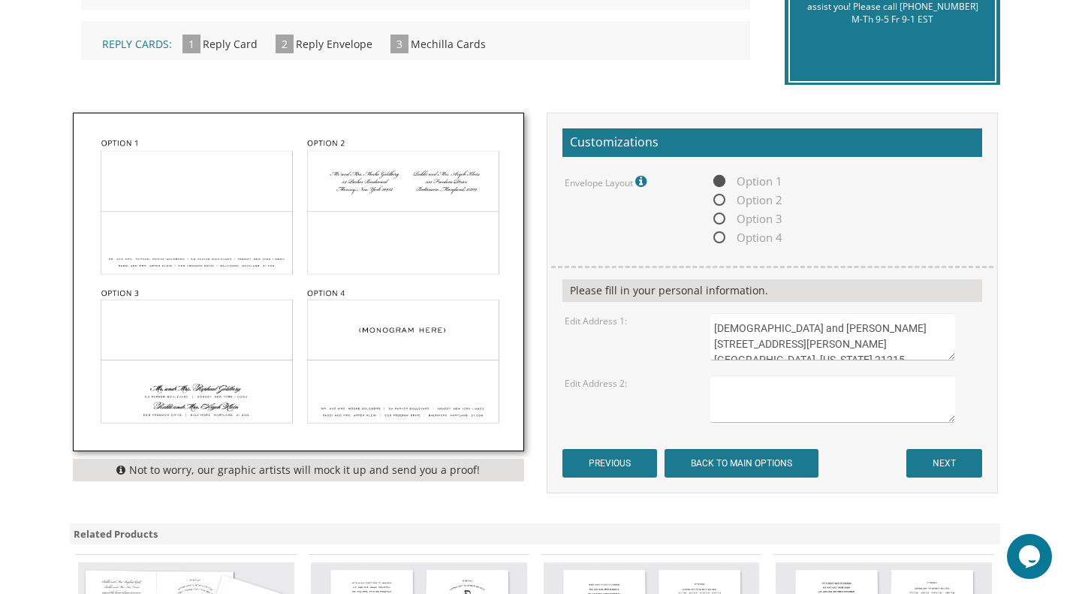
click at [758, 392] on textarea at bounding box center [832, 398] width 244 height 47
type textarea "Rabbi and Mrs. Avrohom Bender 321 Hicksville Road"
click at [944, 321] on textarea "Rabbi and Mrs. Sholom Tendler 3303 Pinkney Rd. Baltimore, Maryland 21215" at bounding box center [832, 336] width 244 height 47
type textarea "Rabbi and Mrs. Sholom Tendler 3303 Pinkney Road Baltimore, Maryland 21215"
click at [770, 410] on textarea "Rabbi and Mrs. Avrohom Bender 321 Hicksville Road" at bounding box center [832, 398] width 244 height 47
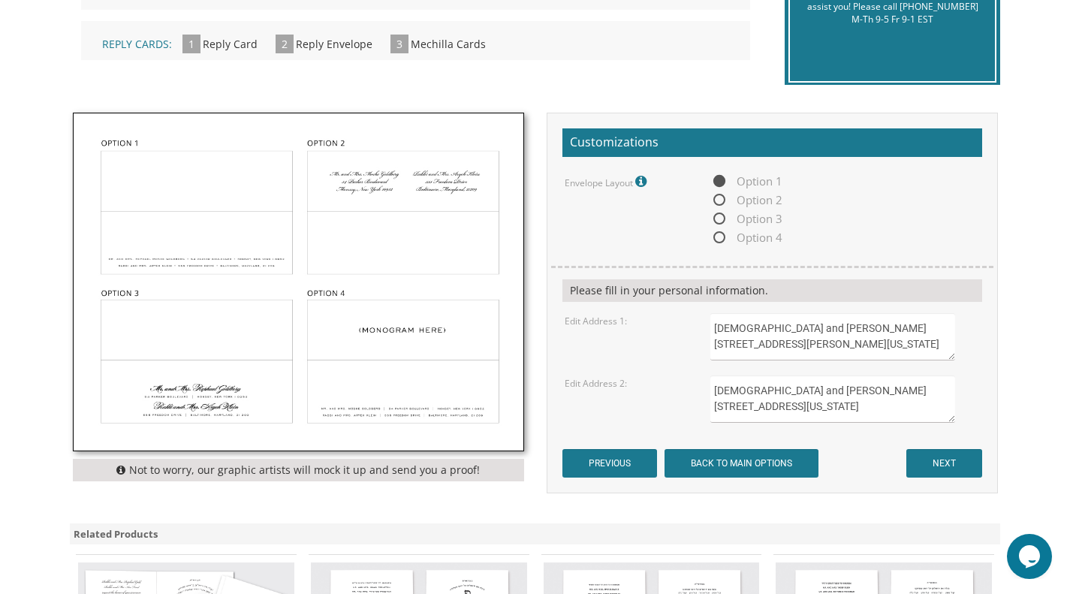
type textarea "Rabbi and Mrs. Avrohom Bender 321 Hicksville Road Far Rockaway, New York 11691"
click at [949, 466] on input "NEXT" at bounding box center [944, 463] width 76 height 29
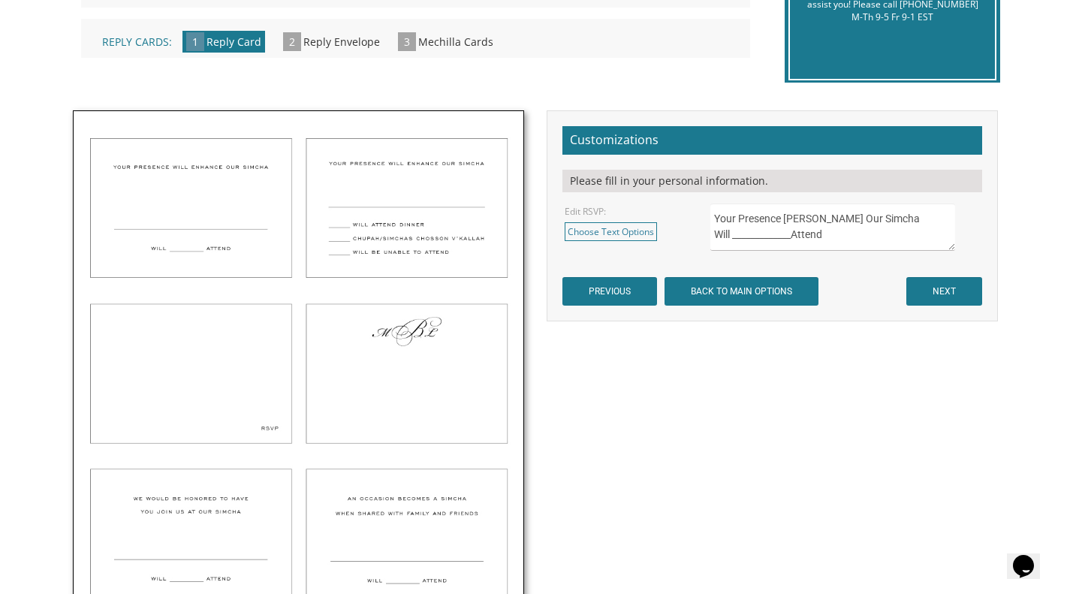
scroll to position [417, 0]
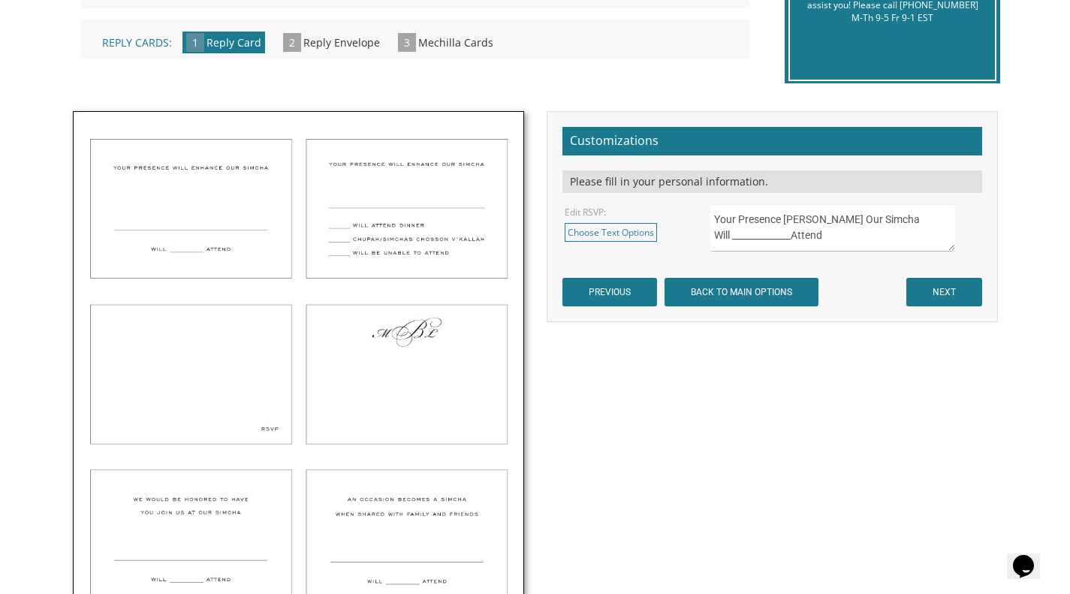
click at [211, 400] on img at bounding box center [299, 367] width 450 height 510
click at [194, 353] on img at bounding box center [299, 367] width 450 height 510
click at [616, 229] on link "Choose Text Options" at bounding box center [611, 232] width 92 height 19
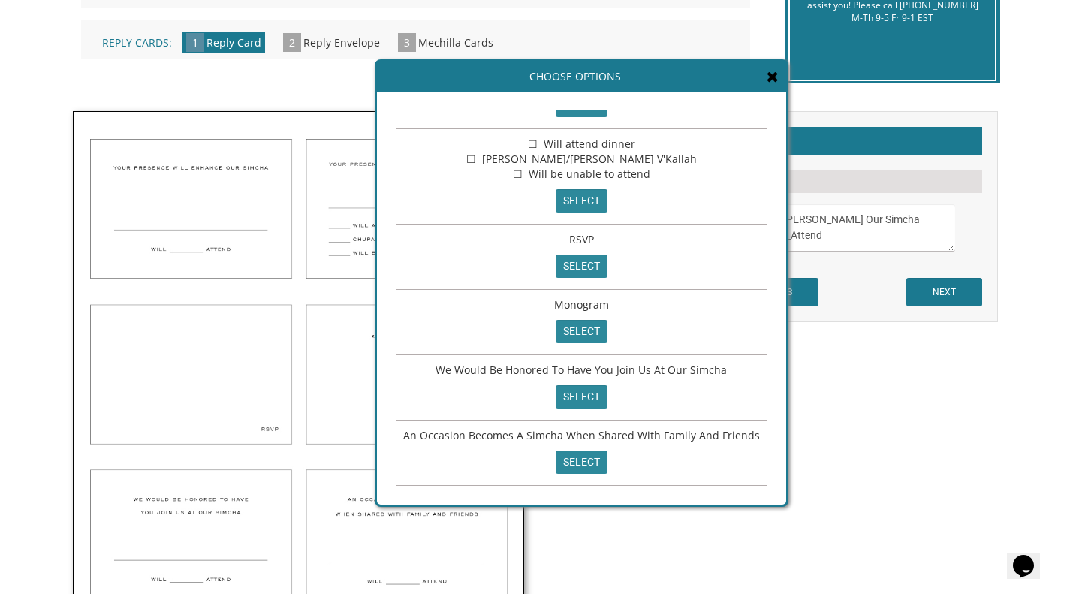
scroll to position [0, 0]
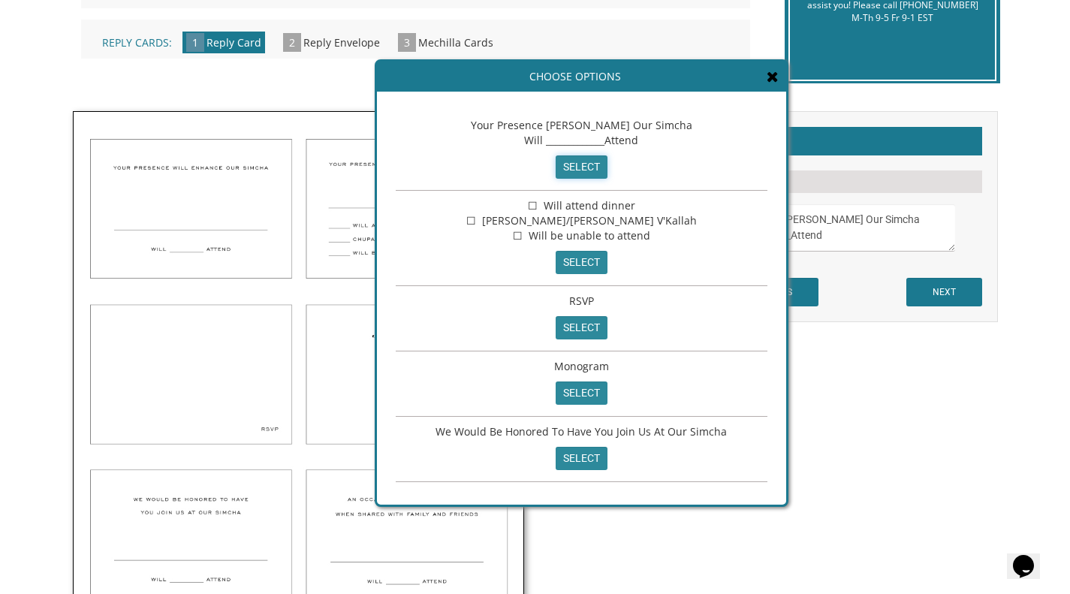
click at [572, 171] on input "select" at bounding box center [582, 166] width 52 height 23
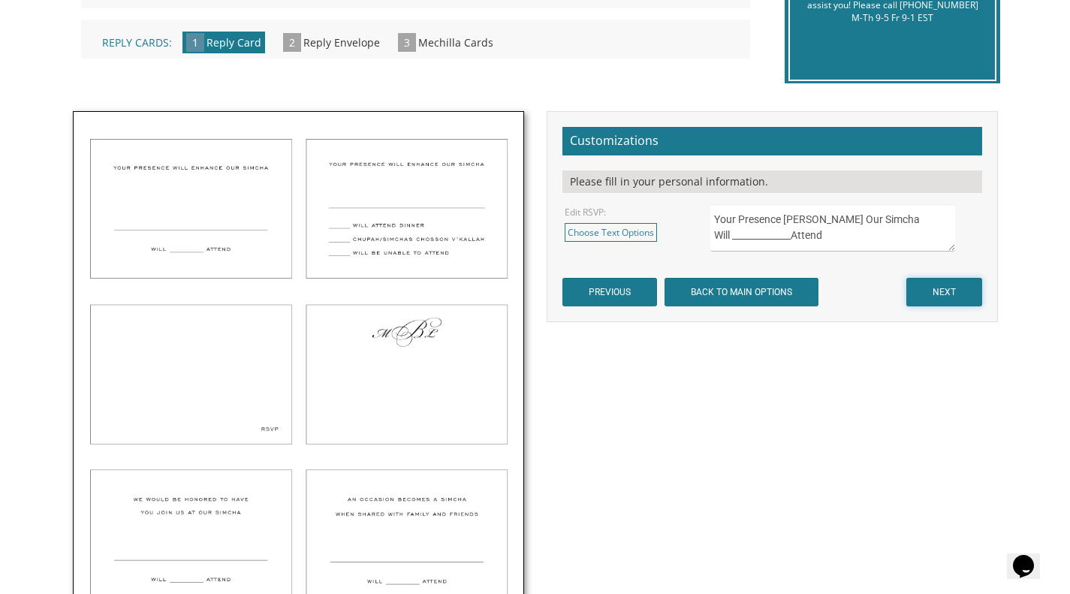
click at [946, 288] on input "NEXT" at bounding box center [944, 292] width 76 height 29
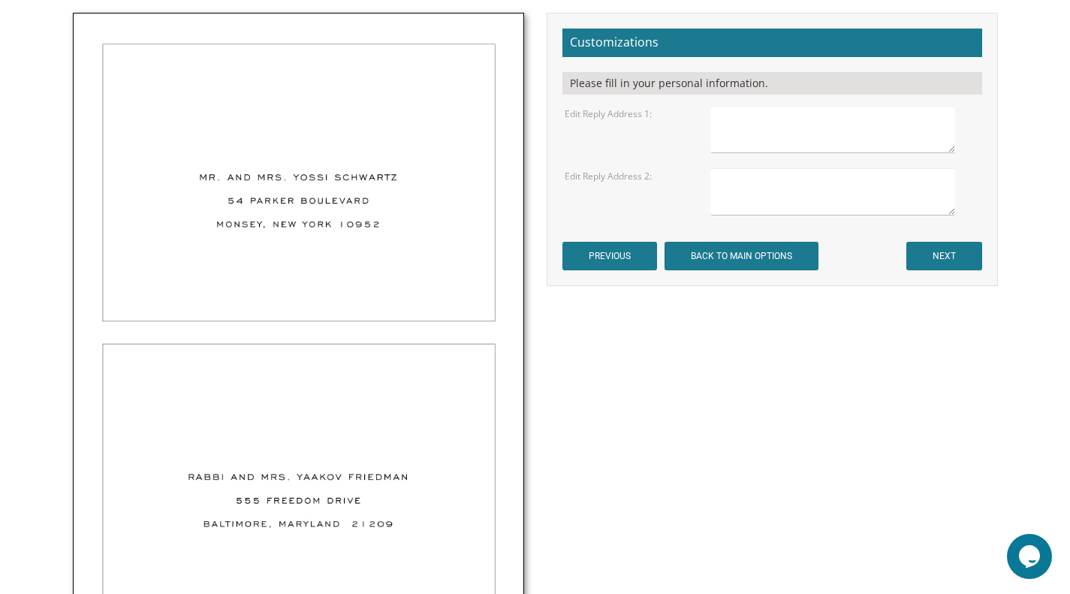
scroll to position [523, 0]
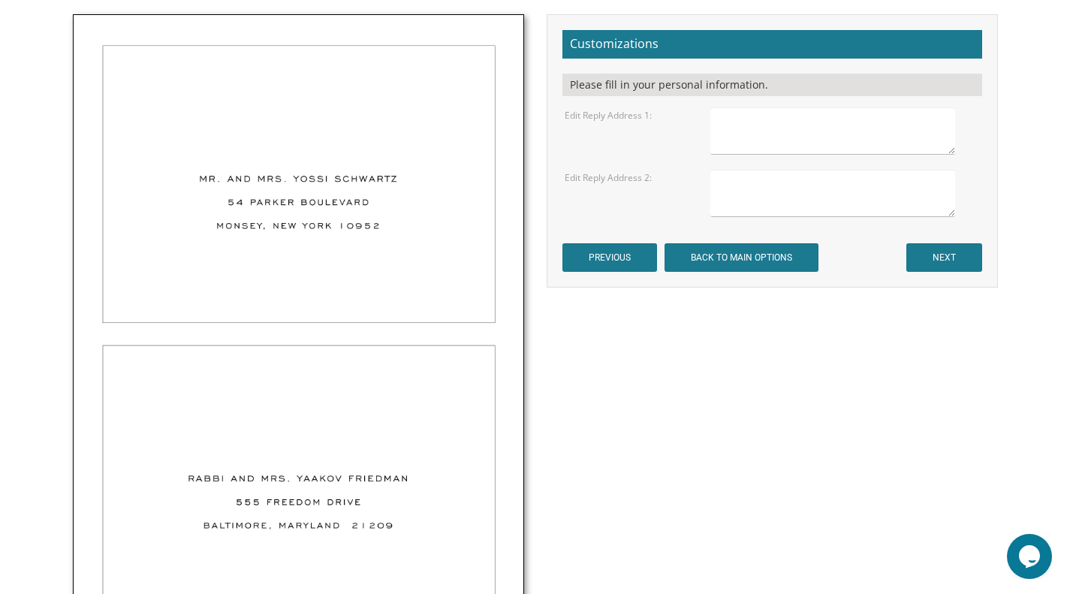
click at [803, 119] on textarea at bounding box center [832, 130] width 244 height 47
type textarea "[DEMOGRAPHIC_DATA] and [PERSON_NAME] [STREET_ADDRESS][US_STATE]"
click at [805, 180] on textarea at bounding box center [832, 193] width 244 height 47
type textarea "S"
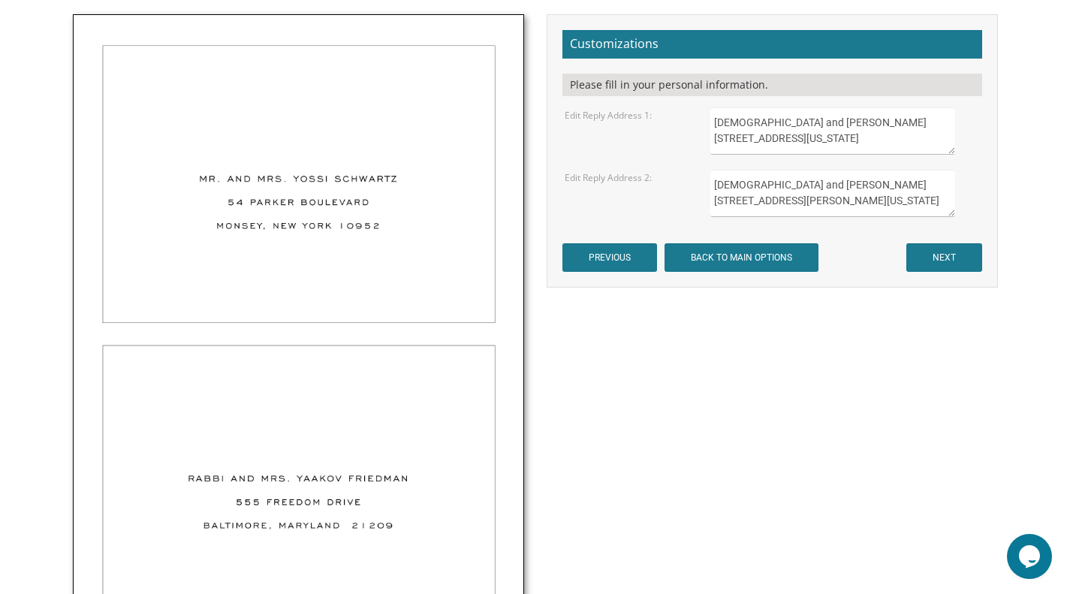
type textarea "[DEMOGRAPHIC_DATA] and [PERSON_NAME] [STREET_ADDRESS][PERSON_NAME][US_STATE]"
click at [950, 254] on input "NEXT" at bounding box center [944, 257] width 76 height 29
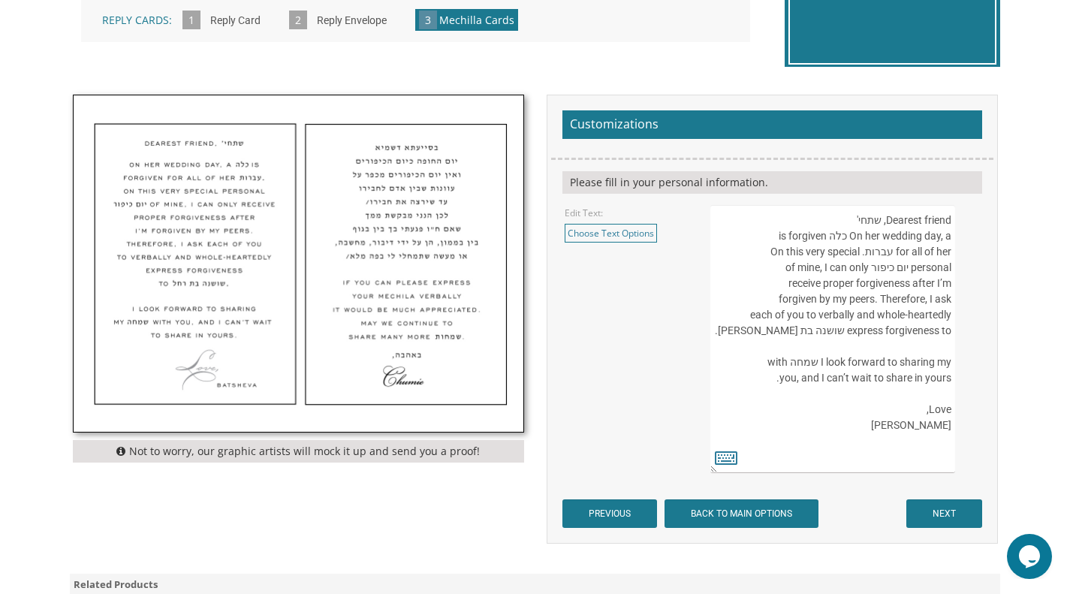
scroll to position [442, 0]
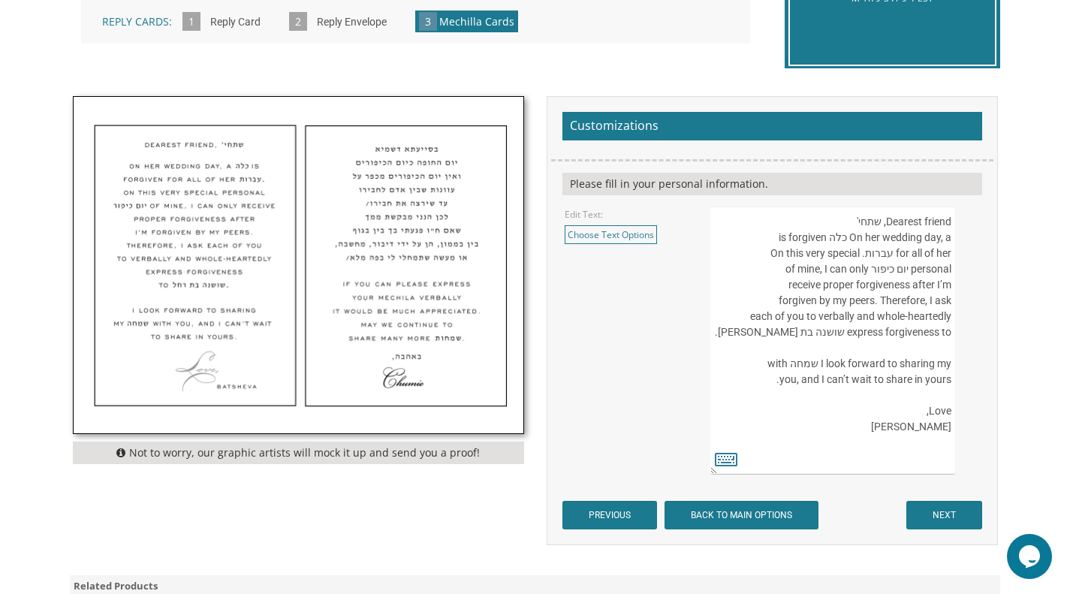
click at [842, 334] on textarea "Dearest friend, שתחי' On her wedding day, a כלה is forgiven for all of her עברו…" at bounding box center [832, 341] width 244 height 268
click at [618, 228] on link "Choose Text Options" at bounding box center [611, 234] width 92 height 19
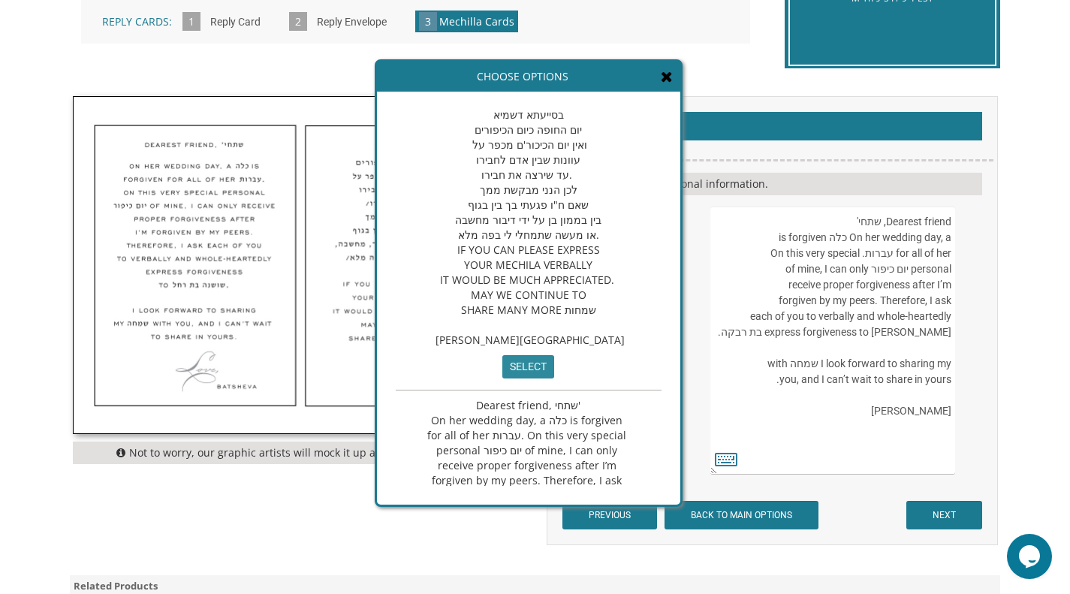
scroll to position [0, 0]
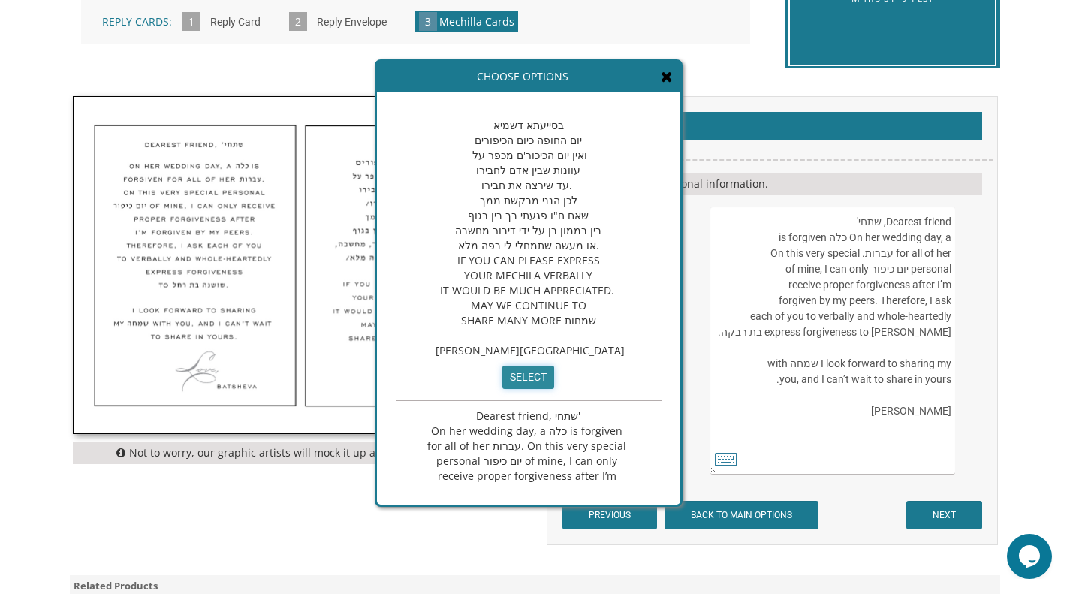
click at [514, 389] on input "select" at bounding box center [528, 377] width 52 height 23
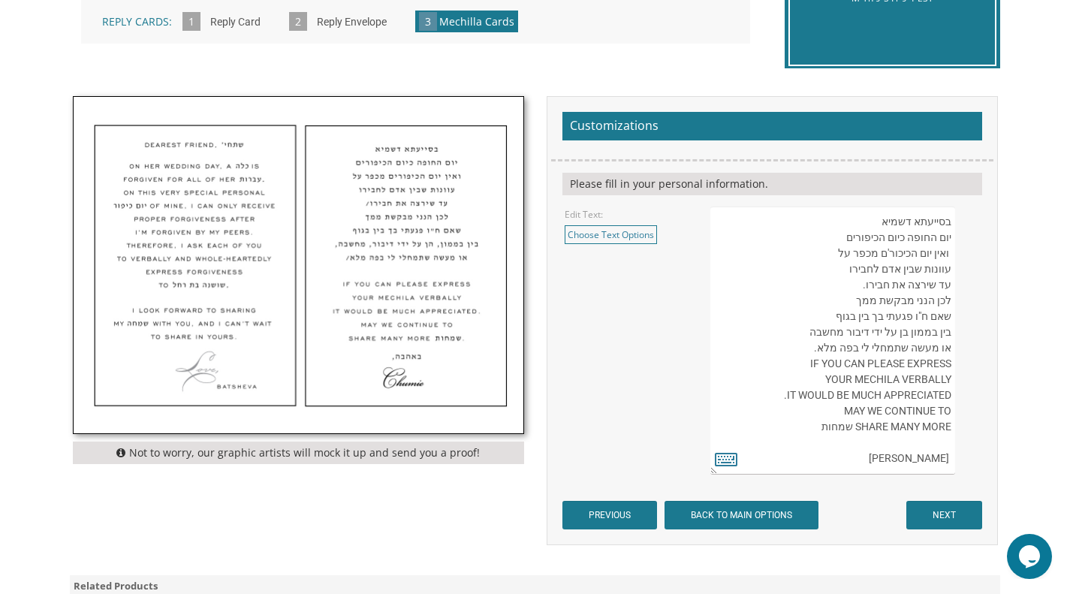
scroll to position [8, 0]
type textarea "בסייעתא דשמיא יום החופה כיום הכיפורים ואין יום הכיכור'ם מכפר על עוונות שבין אדם…"
click at [953, 508] on input "NEXT" at bounding box center [944, 515] width 76 height 29
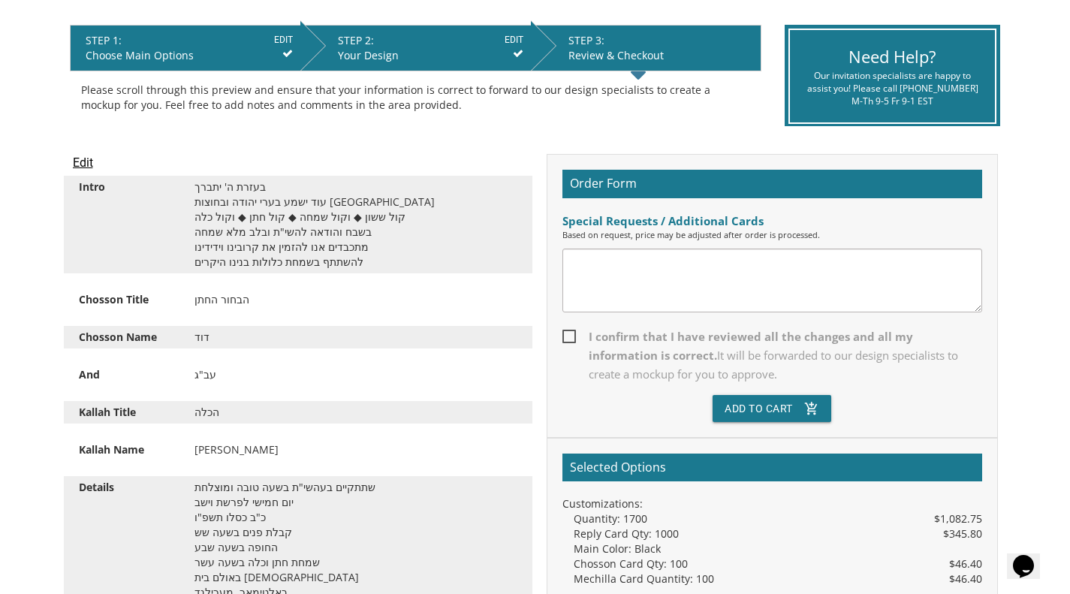
scroll to position [293, 0]
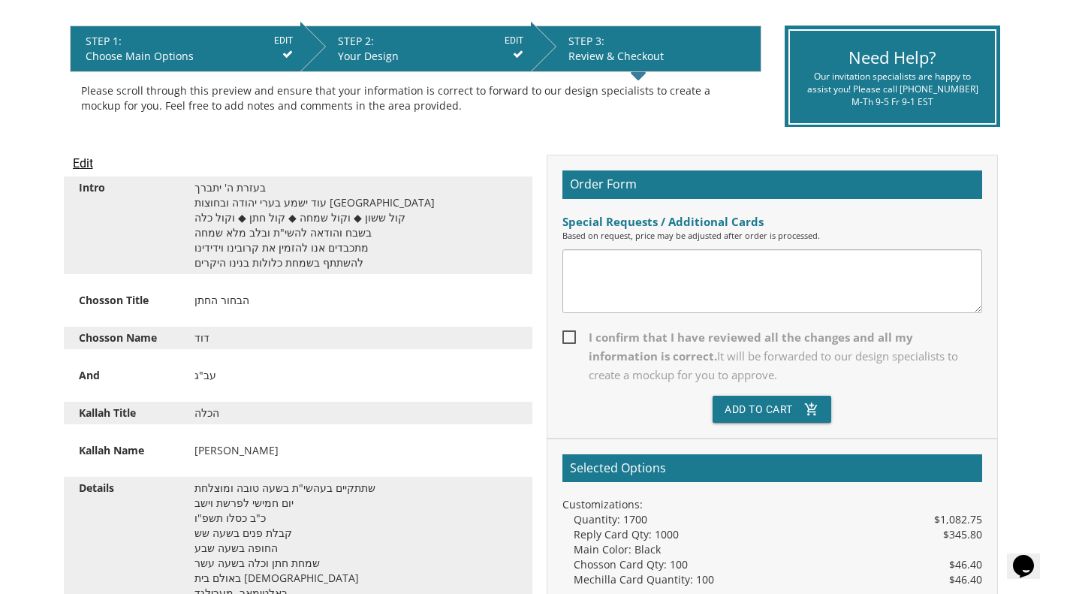
click at [726, 271] on textarea at bounding box center [772, 281] width 420 height 64
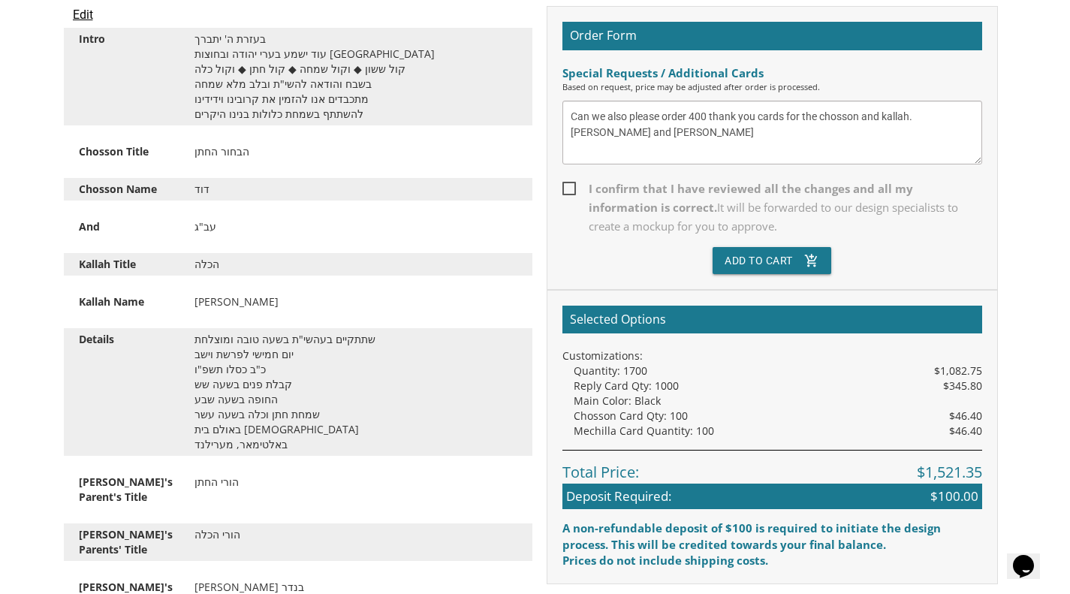
scroll to position [443, 0]
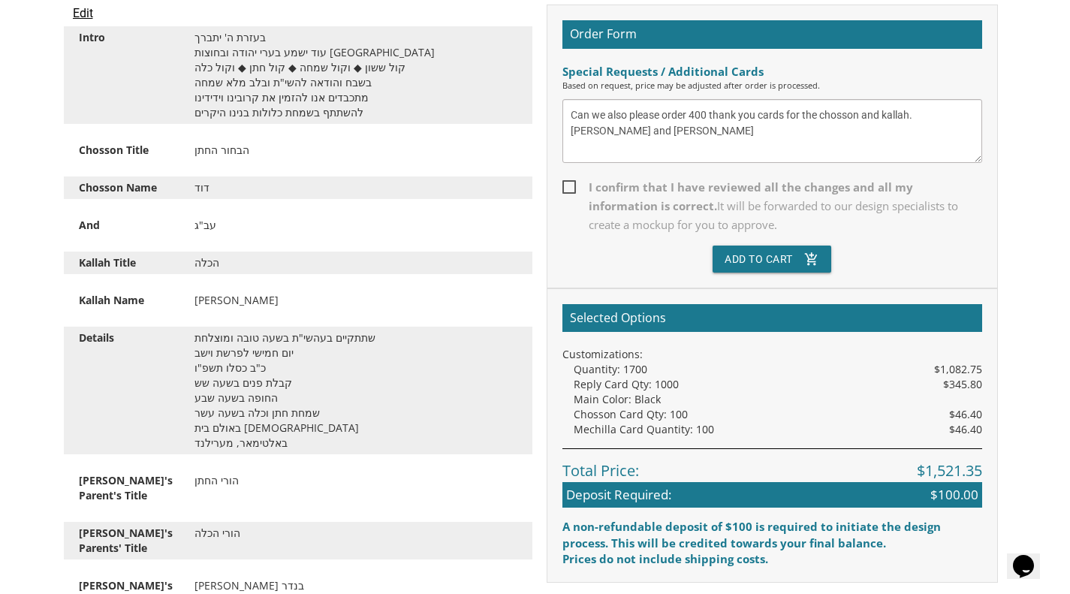
type textarea "Can we also please order 400 thank you cards for the chosson and kallah. Dovid …"
click at [568, 190] on span "I confirm that I have reviewed all the changes and all my information is correc…" at bounding box center [772, 206] width 420 height 56
click at [568, 190] on input "I confirm that I have reviewed all the changes and all my information is correc…" at bounding box center [567, 186] width 10 height 10
checkbox input "true"
click at [775, 265] on button "Add To Cart add_shopping_cart" at bounding box center [772, 259] width 119 height 27
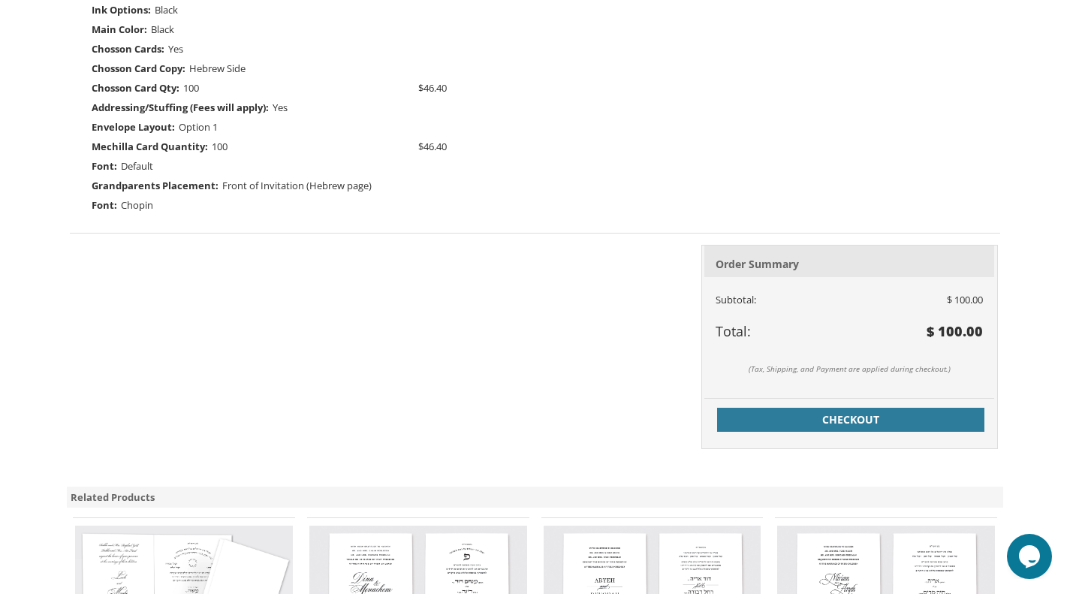
scroll to position [640, 0]
click at [899, 421] on span "Checkout" at bounding box center [850, 419] width 249 height 15
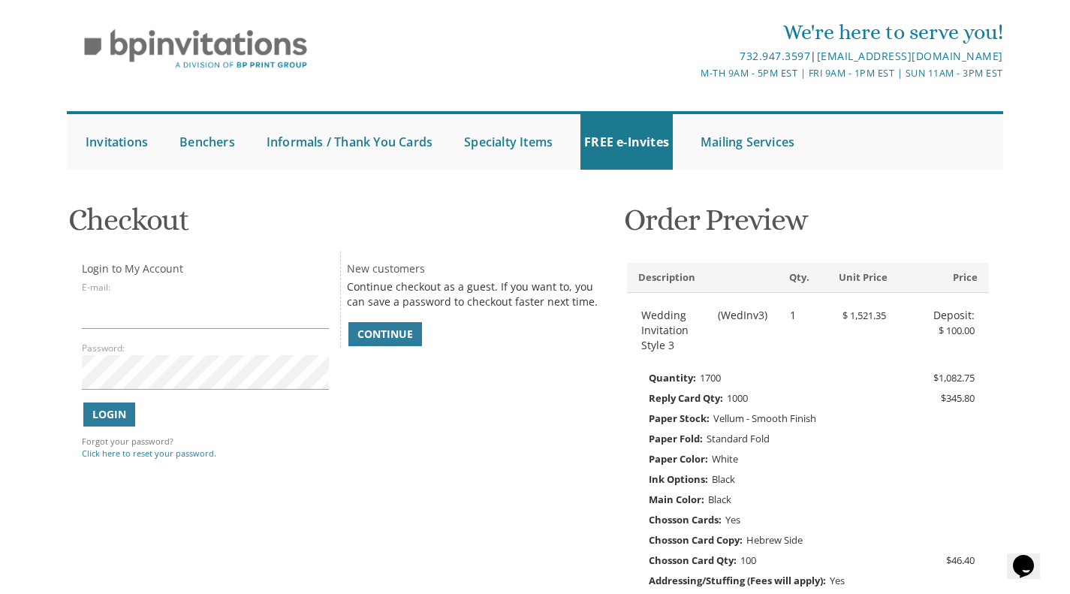
scroll to position [46, 0]
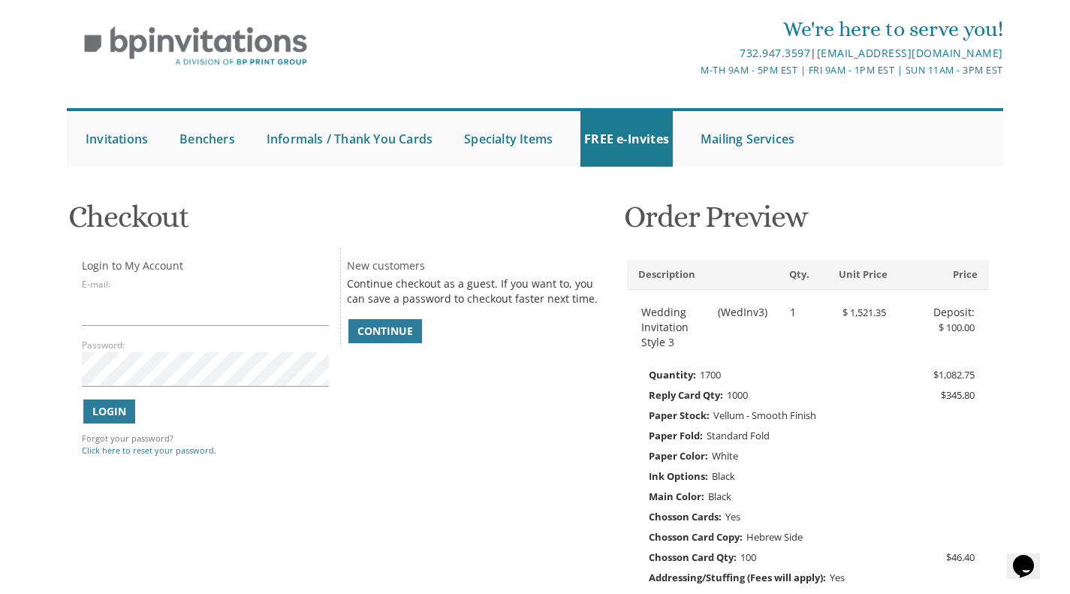
click at [395, 336] on span "Continue" at bounding box center [385, 331] width 56 height 15
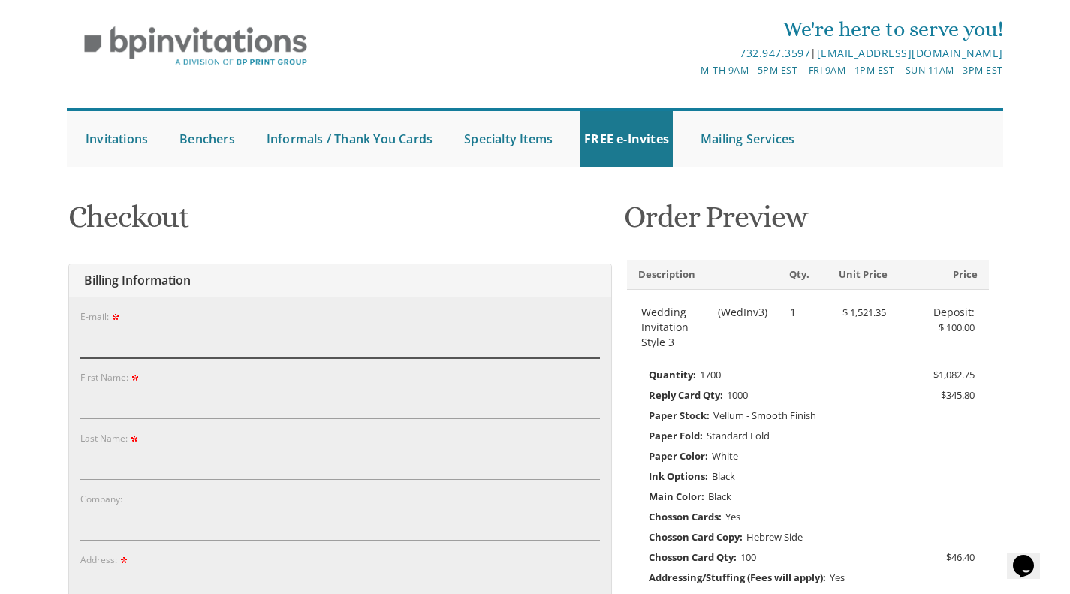
click at [286, 336] on input "E-mail:" at bounding box center [340, 341] width 520 height 35
type input "stendler1@gmail.com"
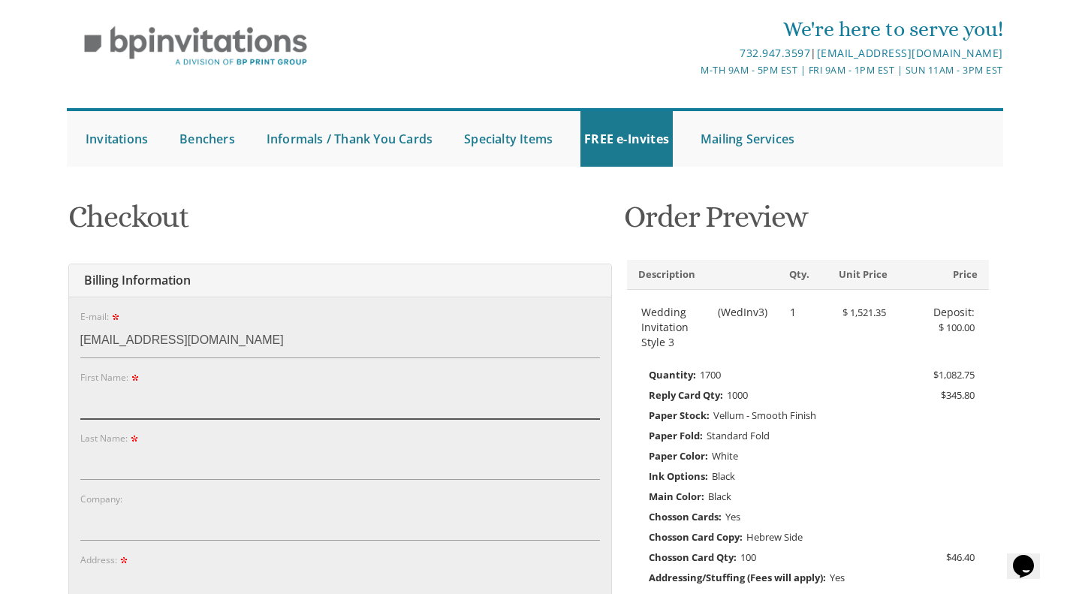
type input "Sholom"
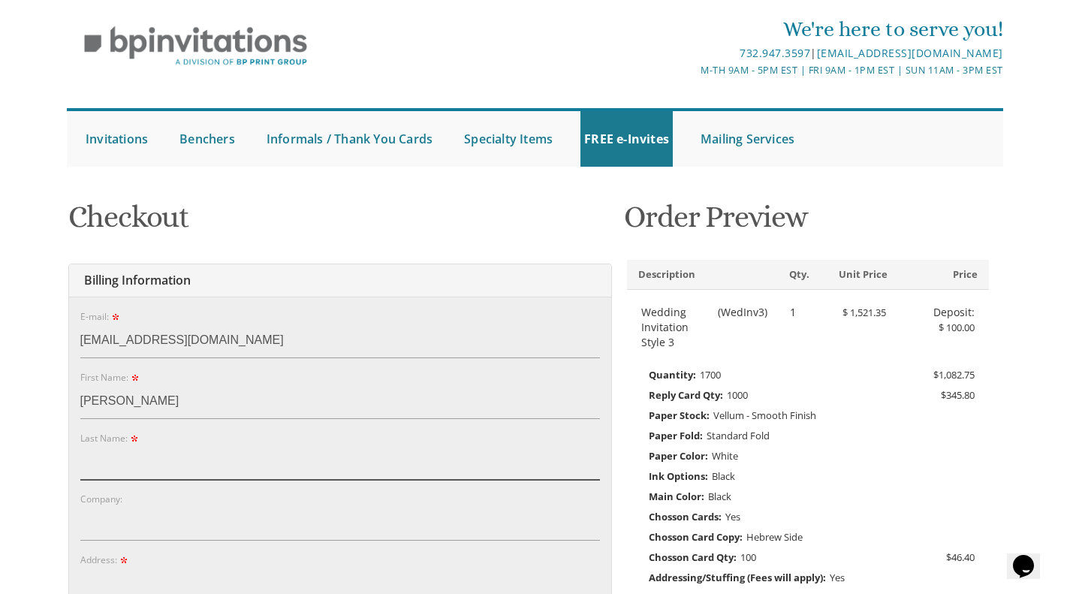
type input "TENDLER"
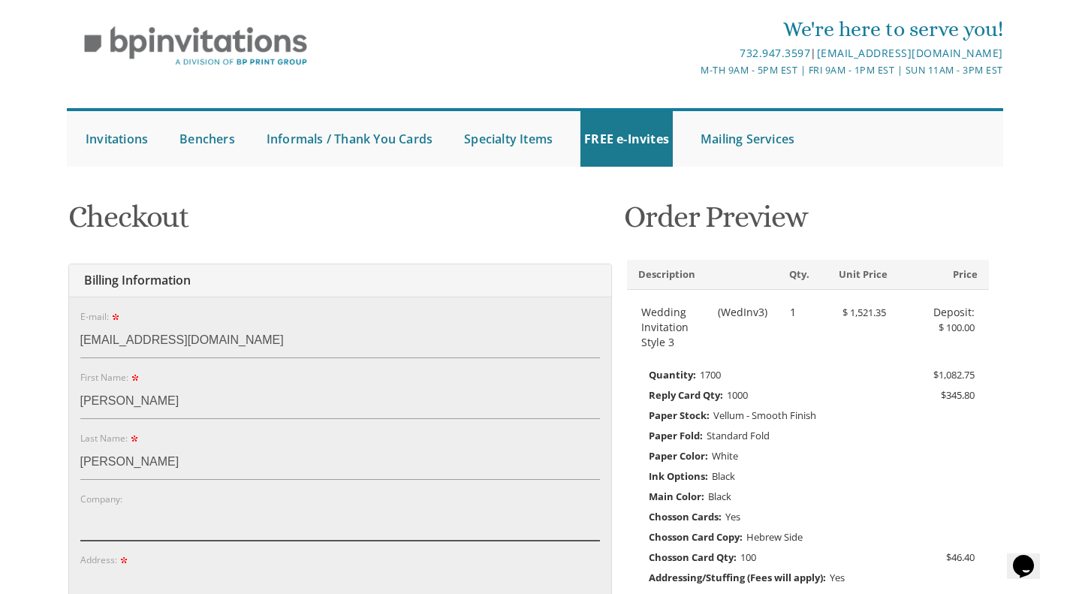
type input "rymk"
type input "3303 Pinkney Rd None"
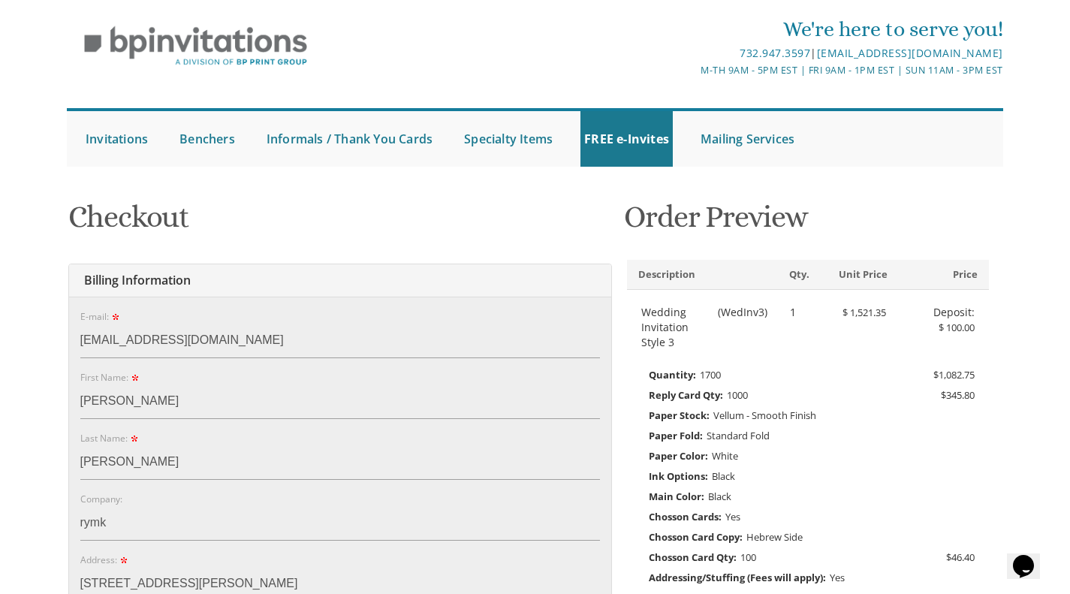
type input "BALTIMORE"
type input "21215"
select select "MD"
type input "4104862788"
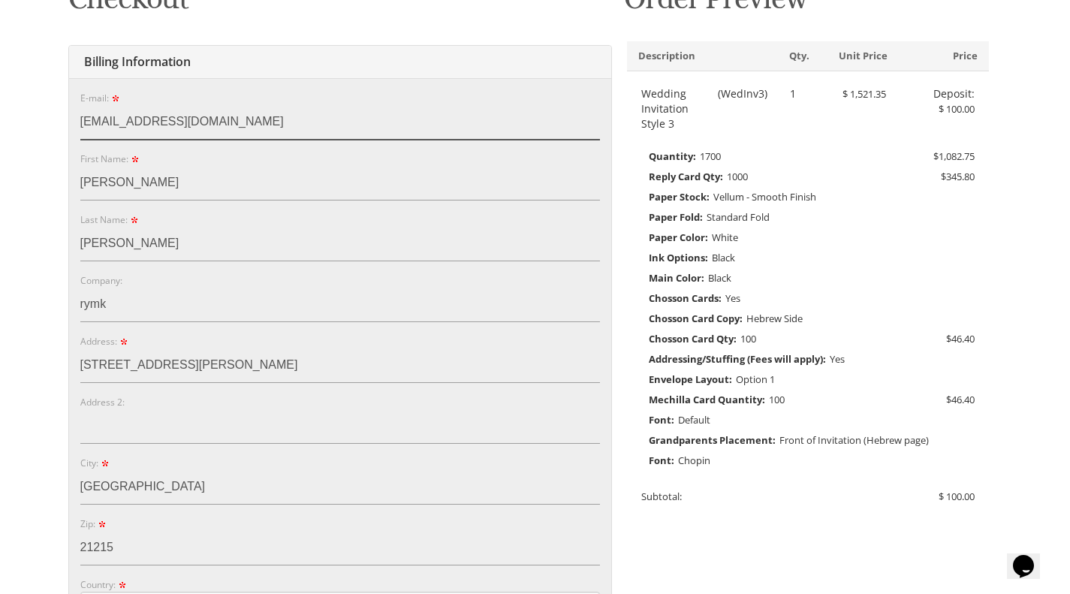
scroll to position [273, 0]
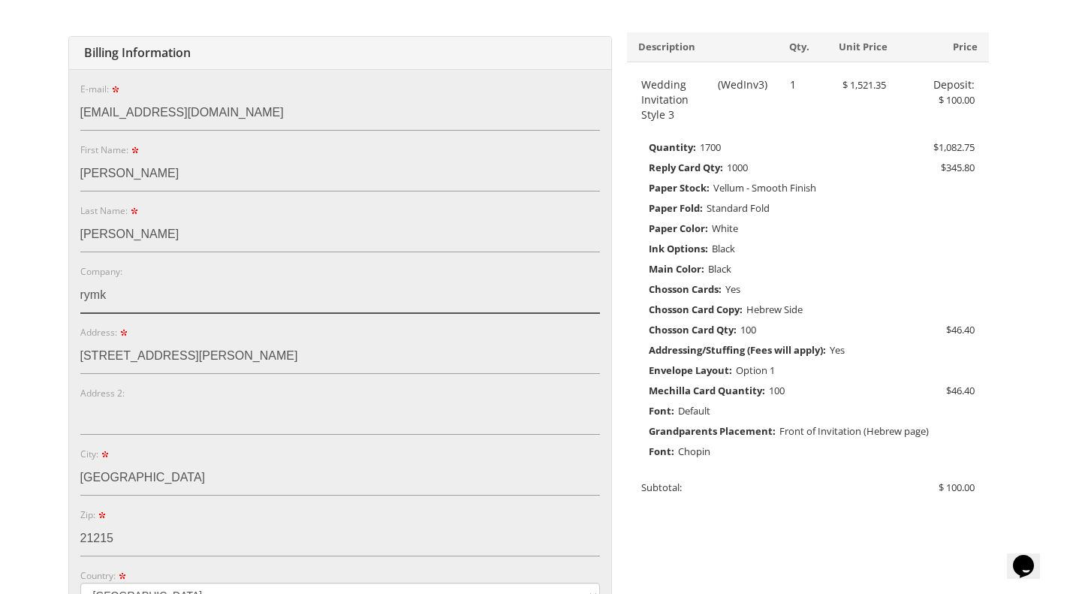
click at [300, 297] on input "rymk" at bounding box center [340, 296] width 520 height 35
type input "r"
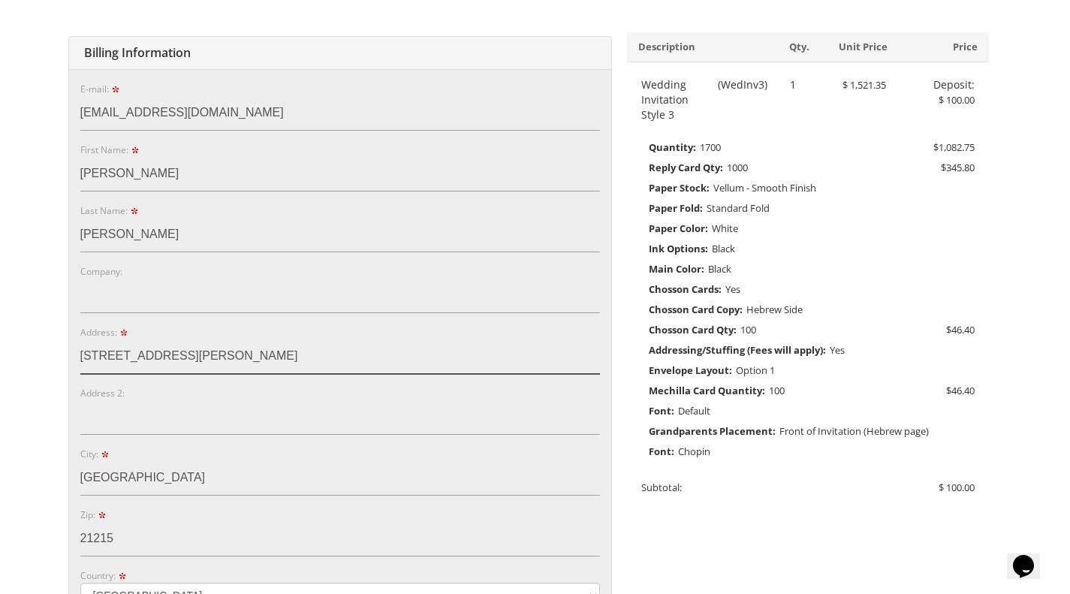
click at [286, 359] on input "3303 Pinkney Rd None" at bounding box center [340, 356] width 520 height 35
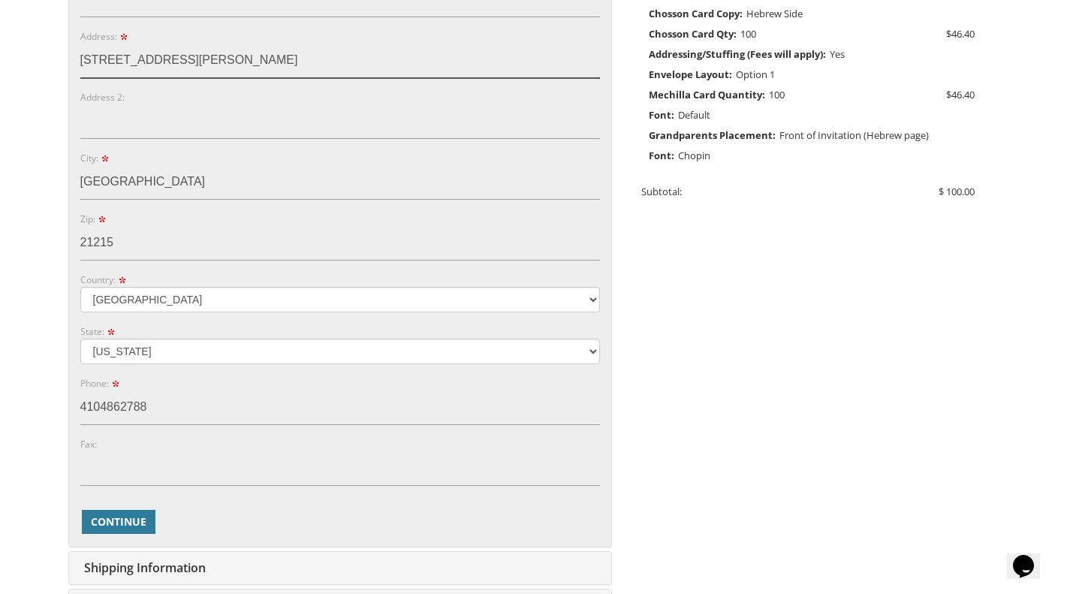
scroll to position [574, 0]
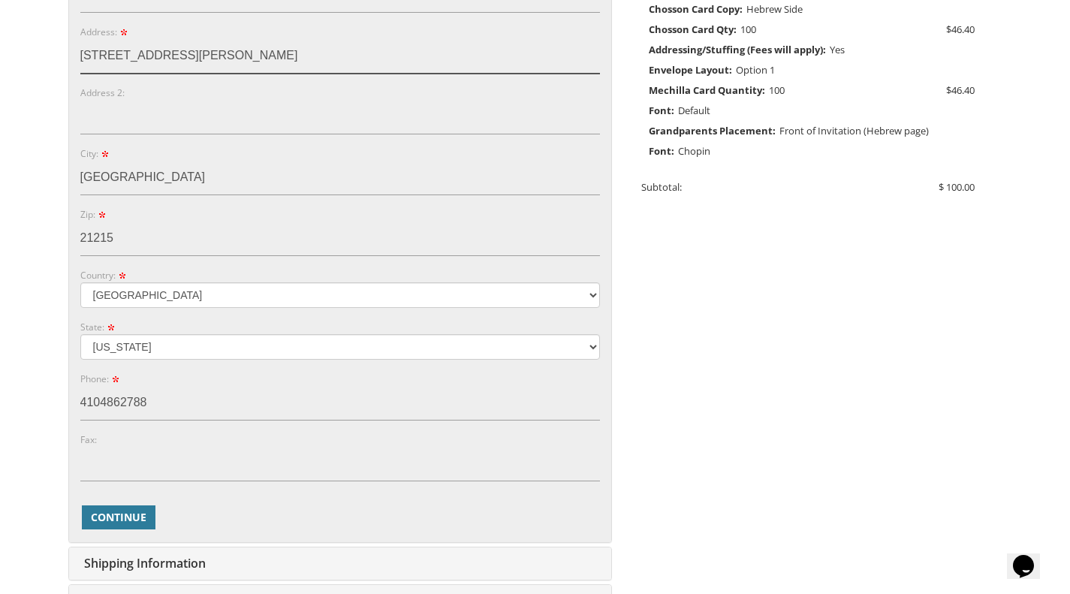
type input "[STREET_ADDRESS][PERSON_NAME]"
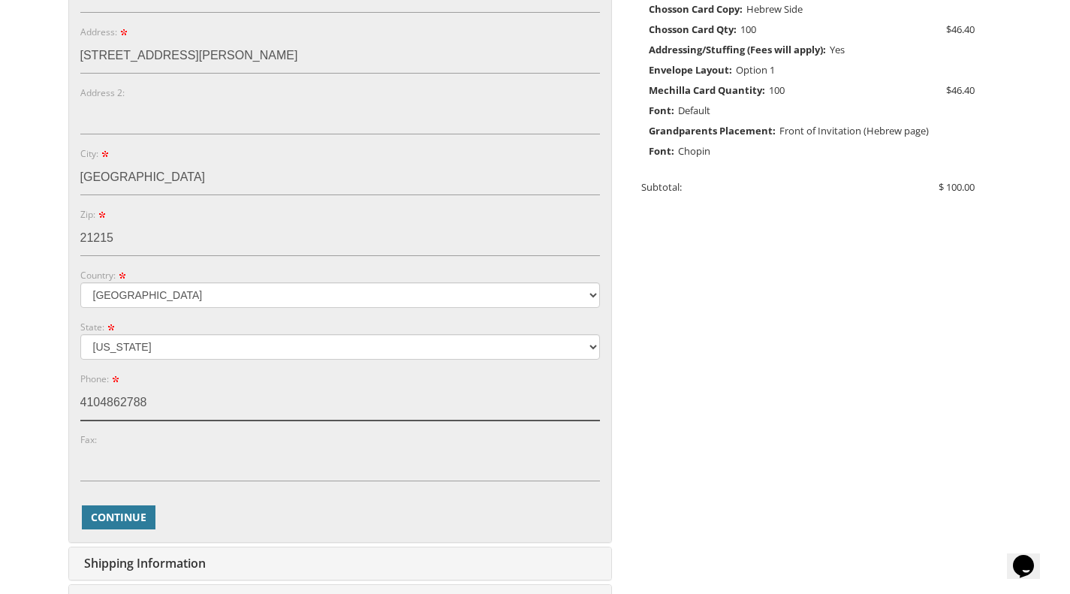
click at [210, 407] on input "4104862788" at bounding box center [340, 403] width 520 height 35
type input "4"
type input "4436766850"
click at [113, 519] on span "Continue" at bounding box center [119, 517] width 56 height 15
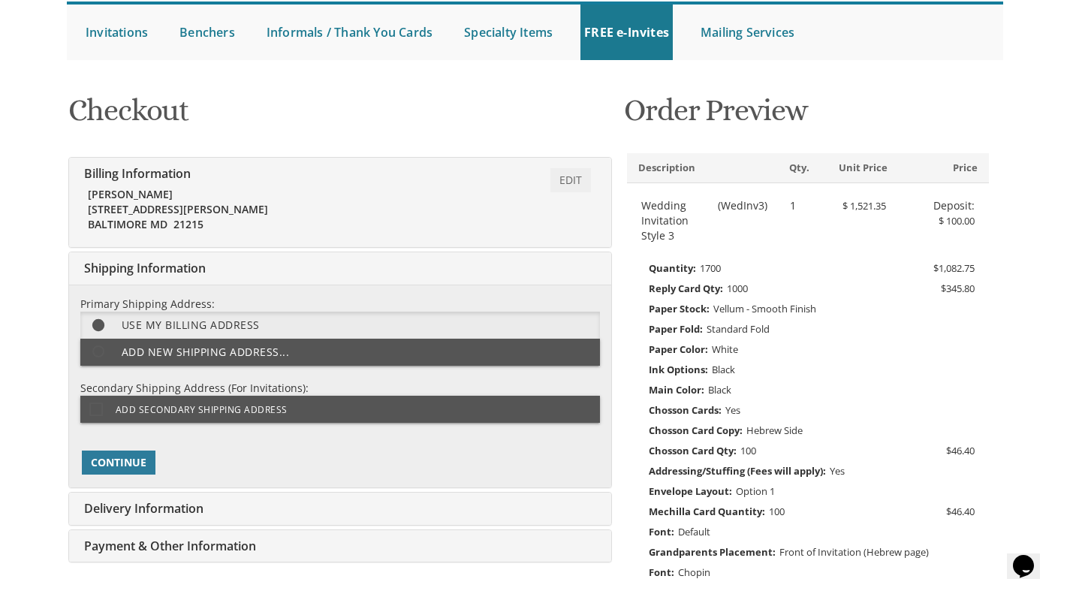
scroll to position [151, 0]
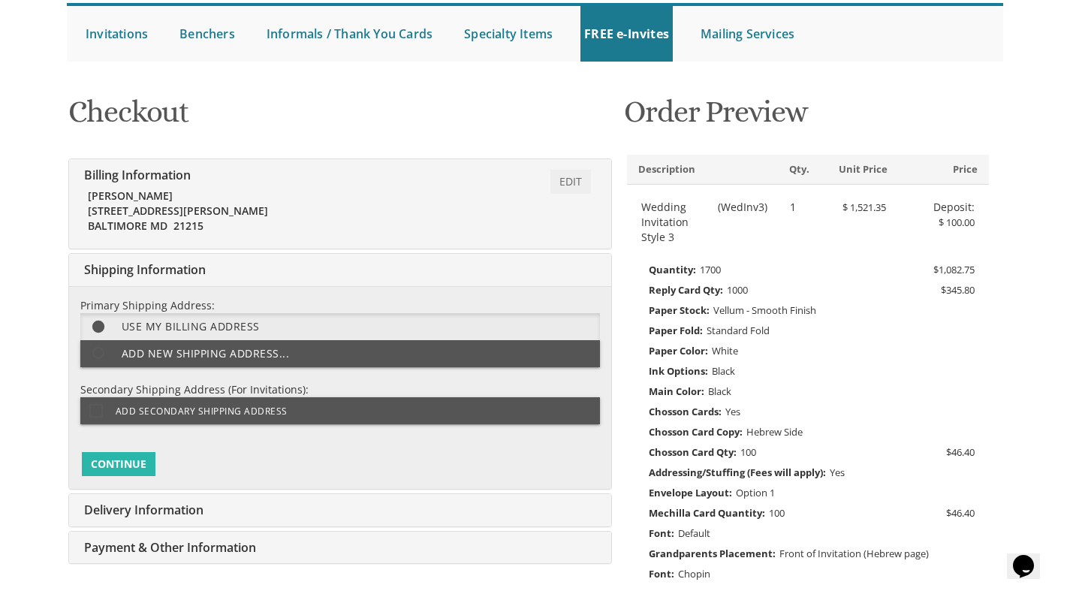
click at [109, 462] on span "Continue" at bounding box center [119, 464] width 56 height 15
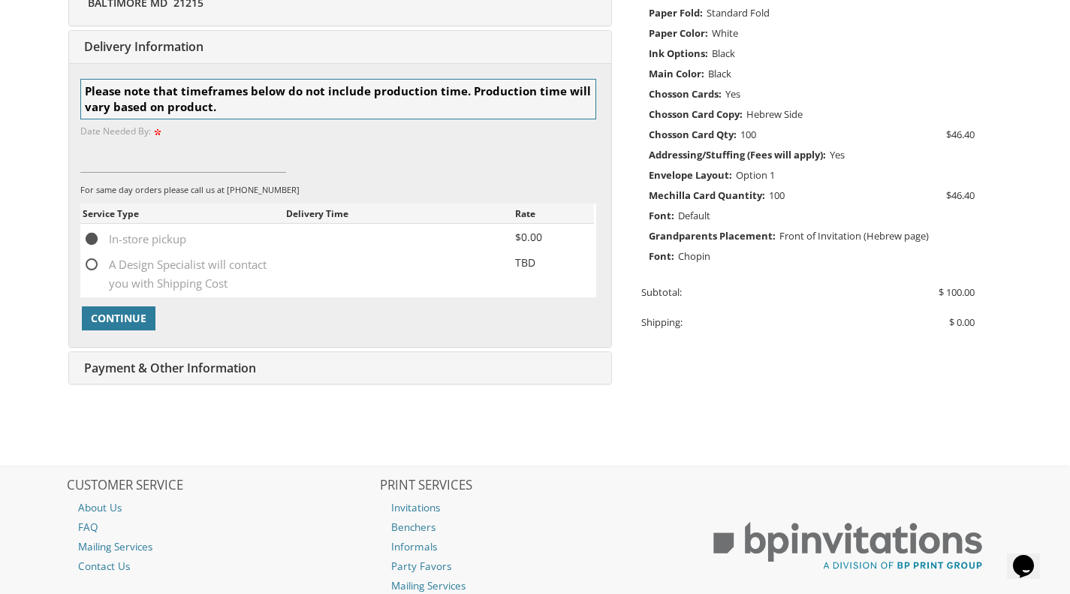
scroll to position [471, 0]
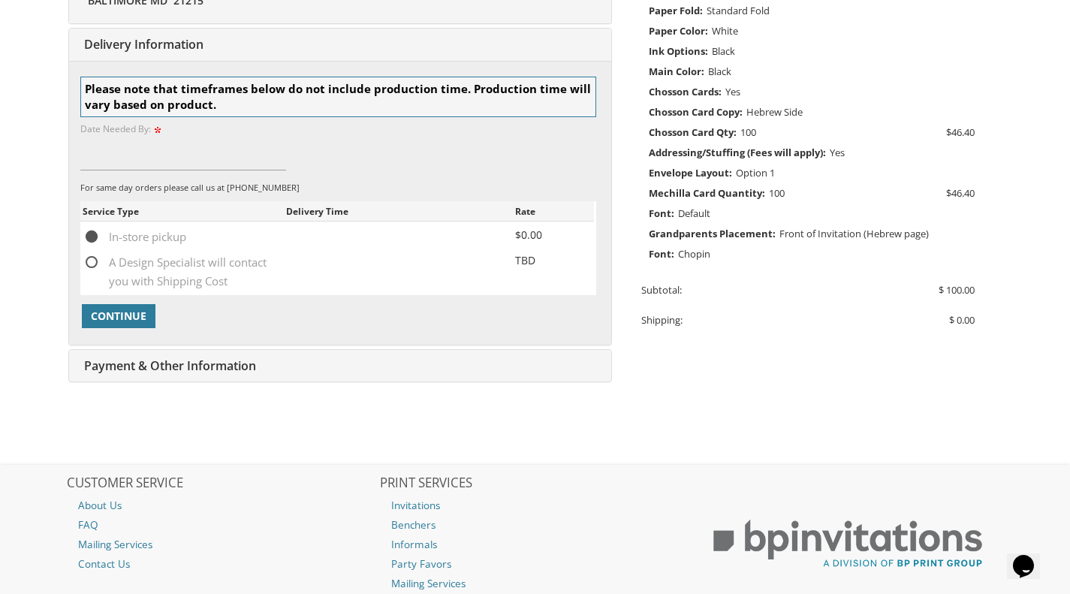
click at [95, 270] on span "A Design Specialist will contact you with Shipping Cost" at bounding box center [184, 262] width 203 height 19
click at [92, 266] on input "A Design Specialist will contact you with Shipping Cost" at bounding box center [88, 261] width 10 height 10
radio input "true"
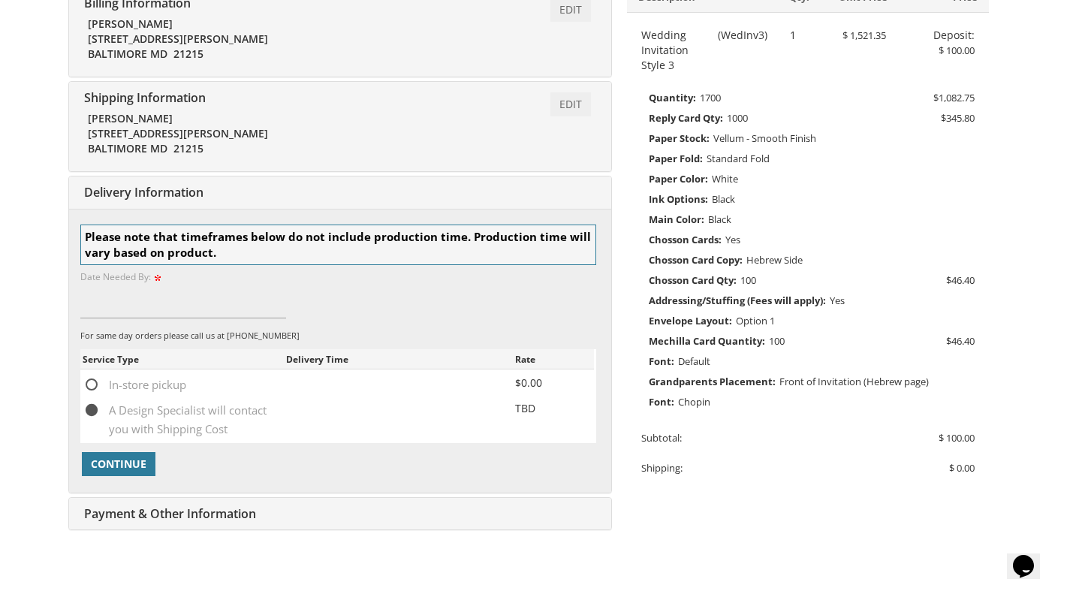
scroll to position [323, 0]
click at [120, 303] on input at bounding box center [183, 301] width 207 height 35
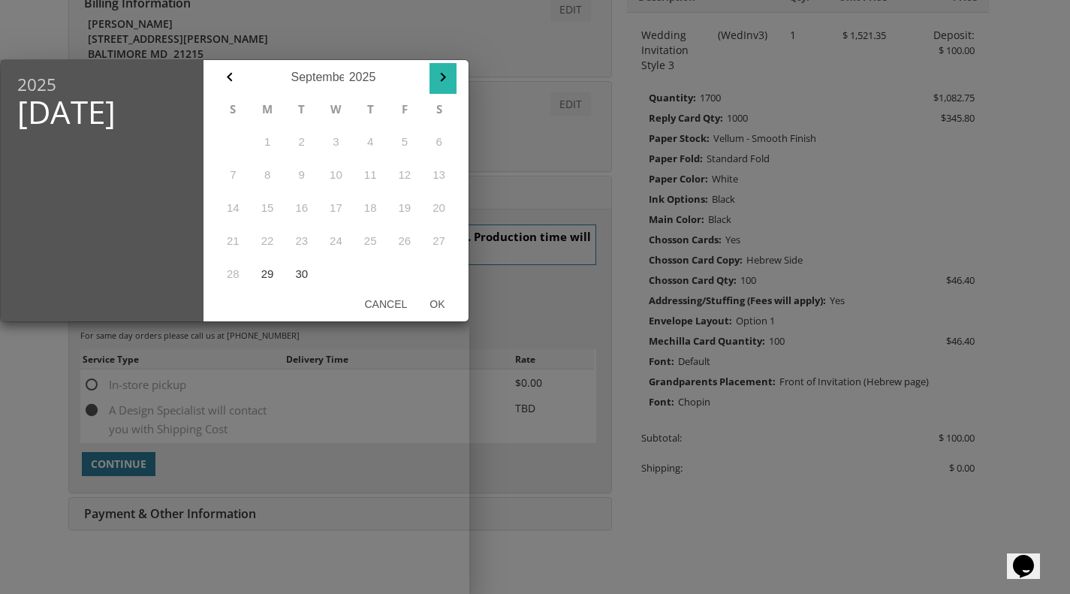
click at [445, 65] on button "button" at bounding box center [443, 78] width 27 height 31
click at [375, 243] on button "23" at bounding box center [370, 241] width 35 height 33
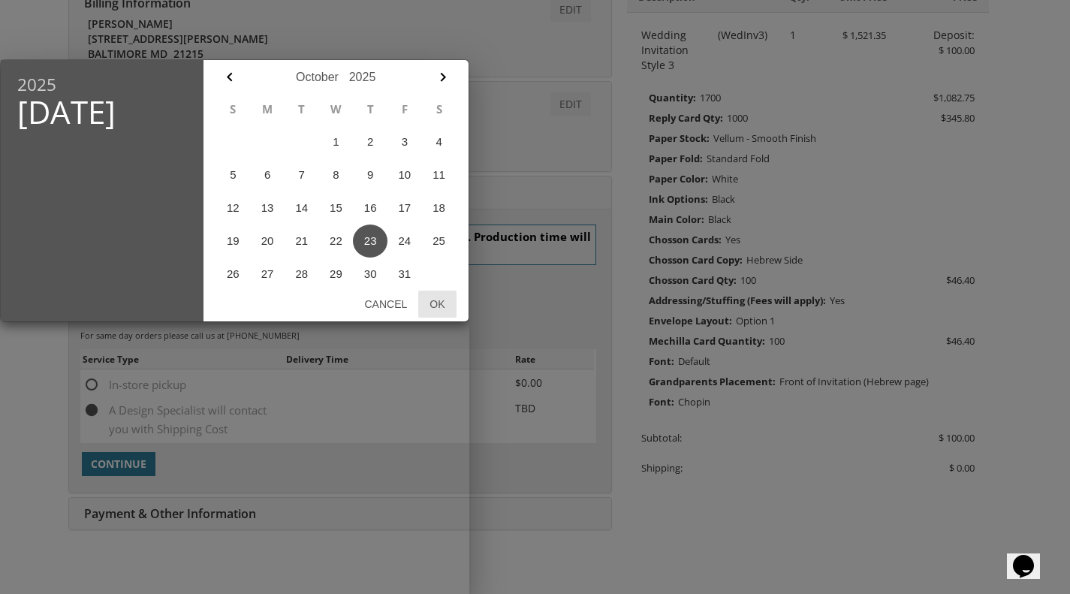
click at [430, 306] on button "Ok" at bounding box center [437, 304] width 38 height 27
type input "Oct 23, 2025"
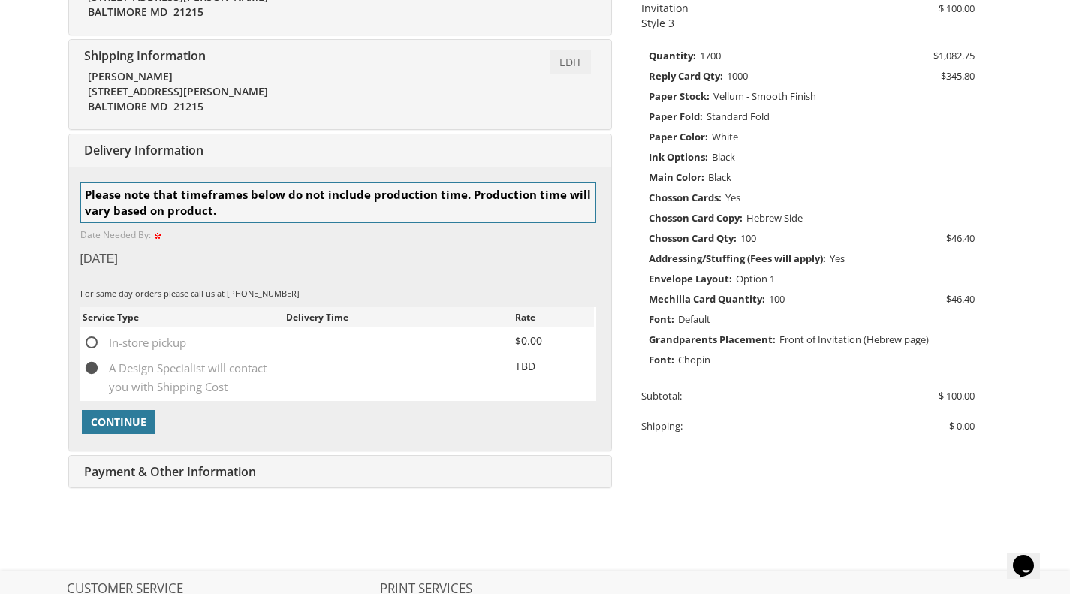
scroll to position [366, 0]
click at [120, 422] on span "Continue" at bounding box center [119, 420] width 56 height 15
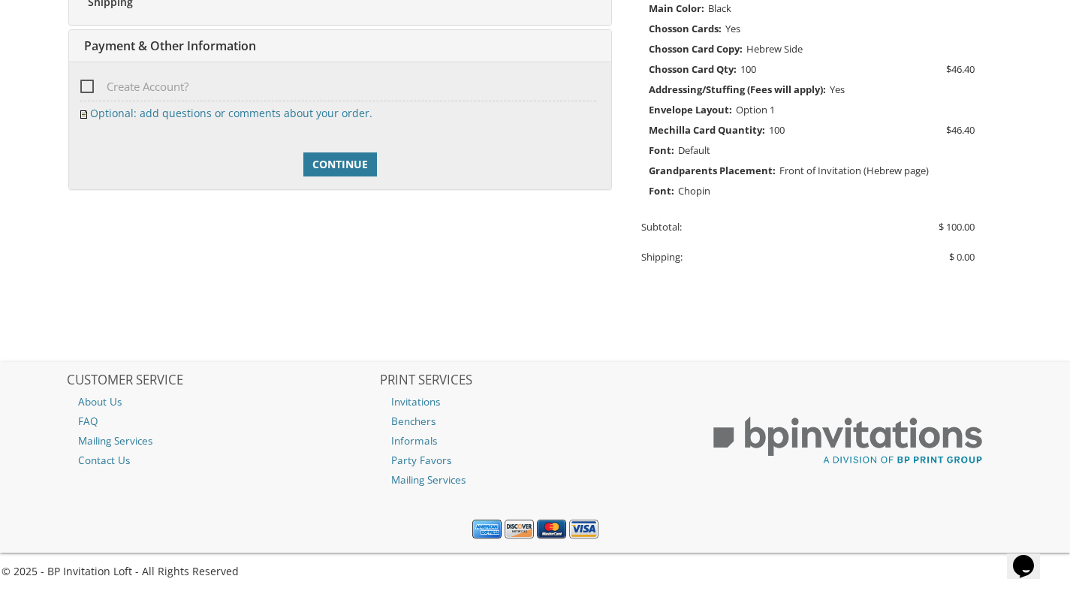
scroll to position [535, 0]
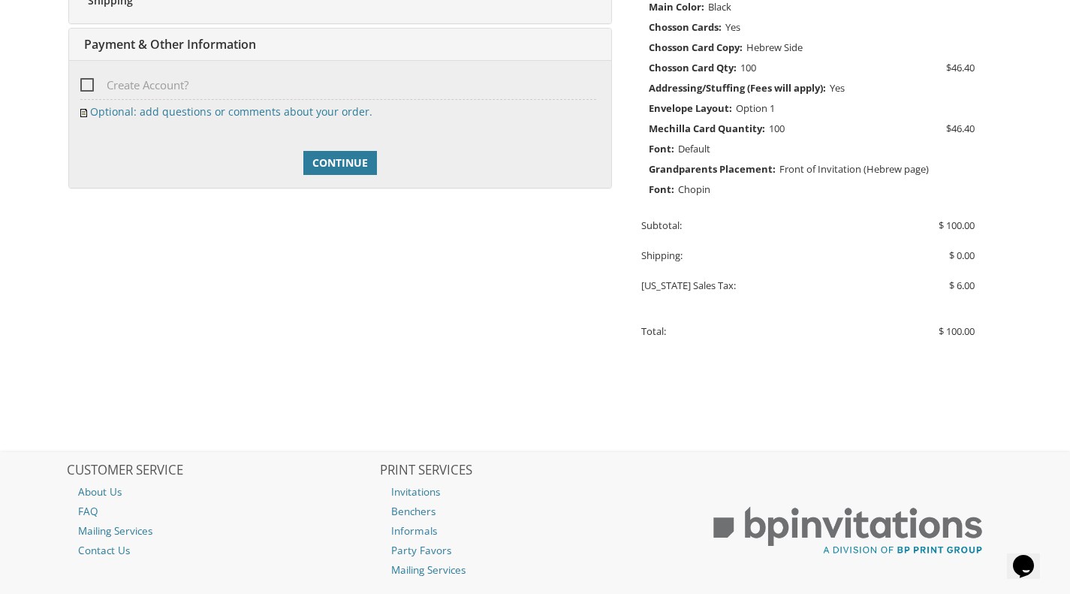
click at [84, 85] on span "Create Account?" at bounding box center [134, 85] width 108 height 19
click at [84, 85] on input "Create Account?" at bounding box center [85, 84] width 10 height 10
checkbox input "true"
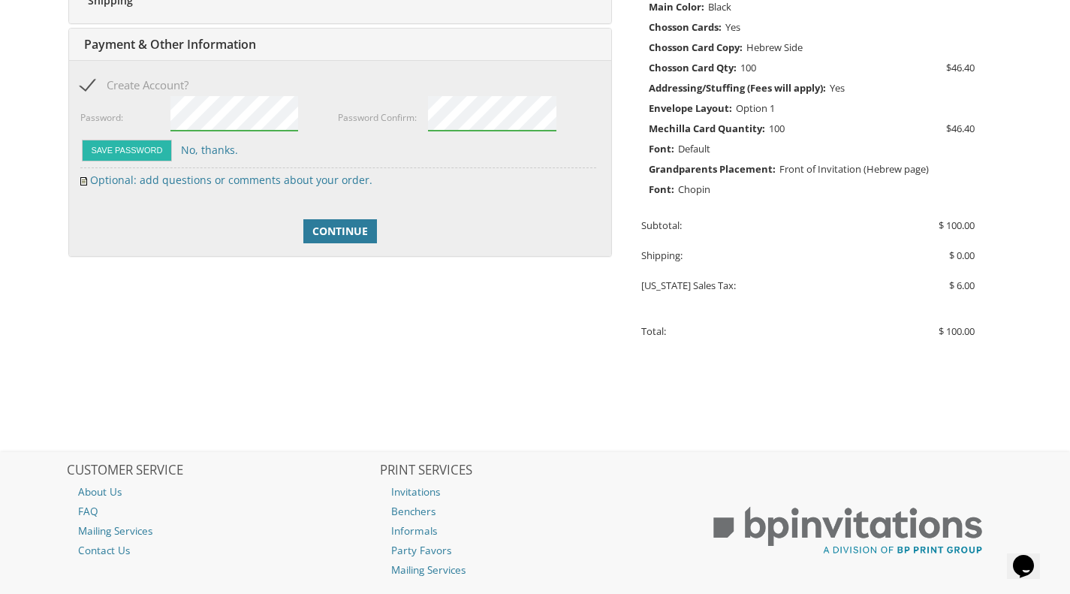
click at [123, 155] on button "Save Password" at bounding box center [127, 151] width 91 height 22
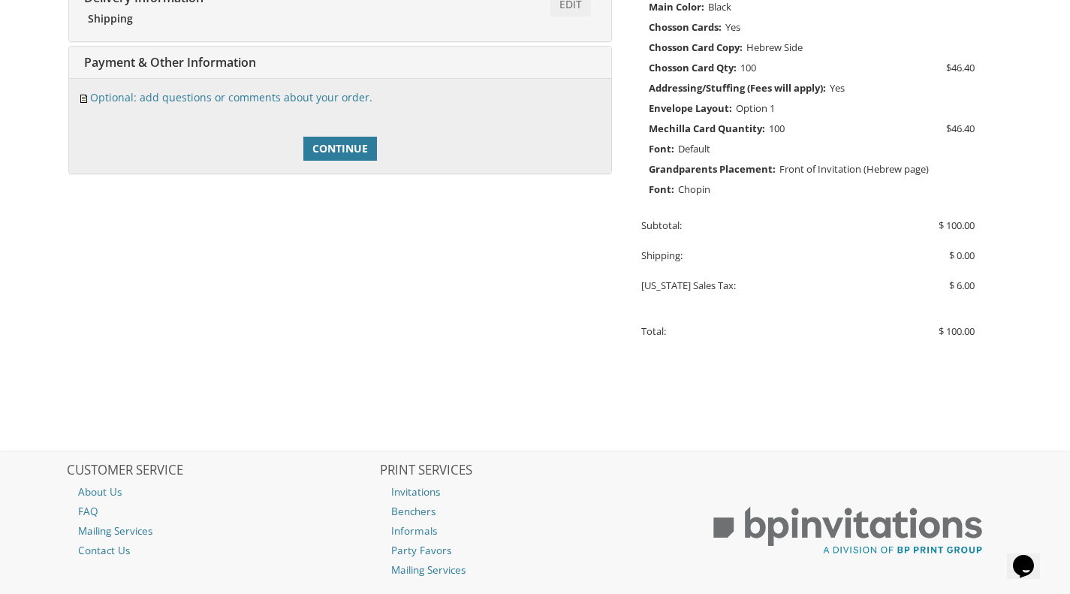
scroll to position [553, 0]
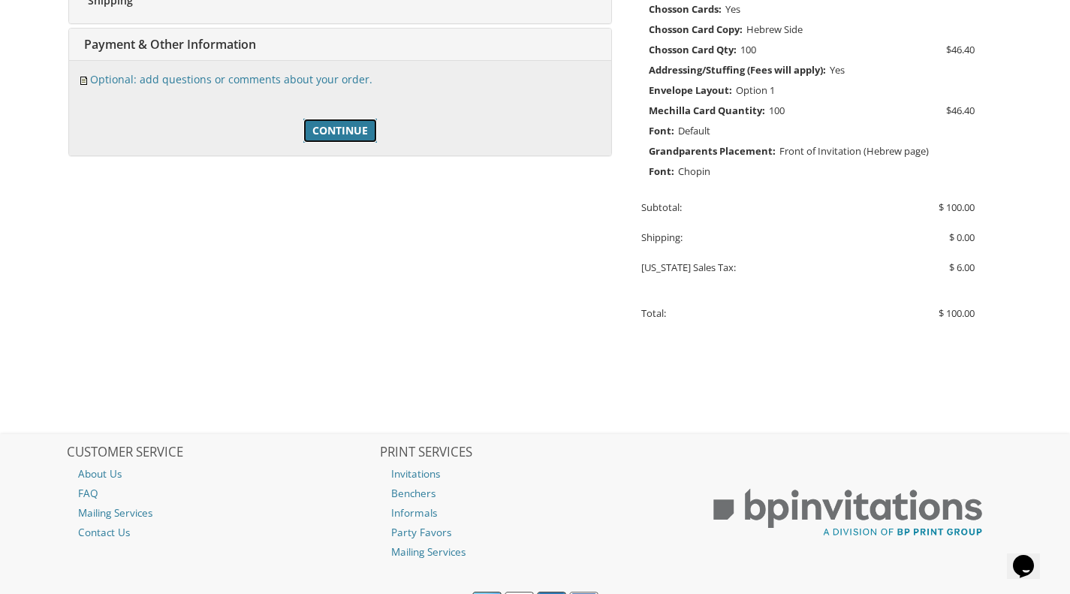
click at [343, 139] on link "Continue" at bounding box center [340, 131] width 74 height 24
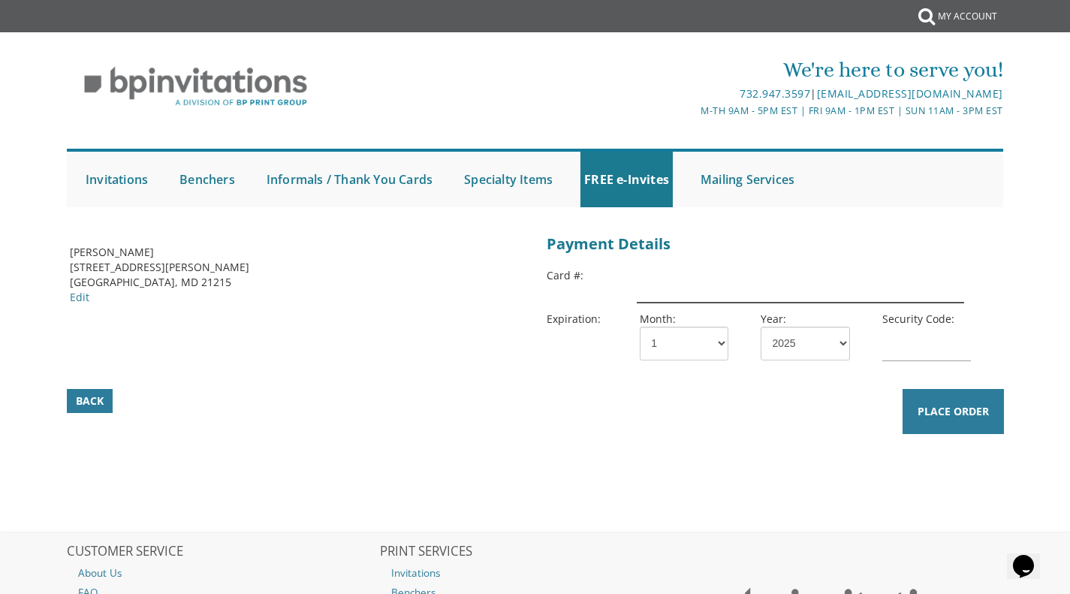
click at [665, 291] on input "text" at bounding box center [800, 285] width 327 height 35
type input "[CREDIT_CARD_NUMBER]"
select select "09"
select select "30"
type input "126"
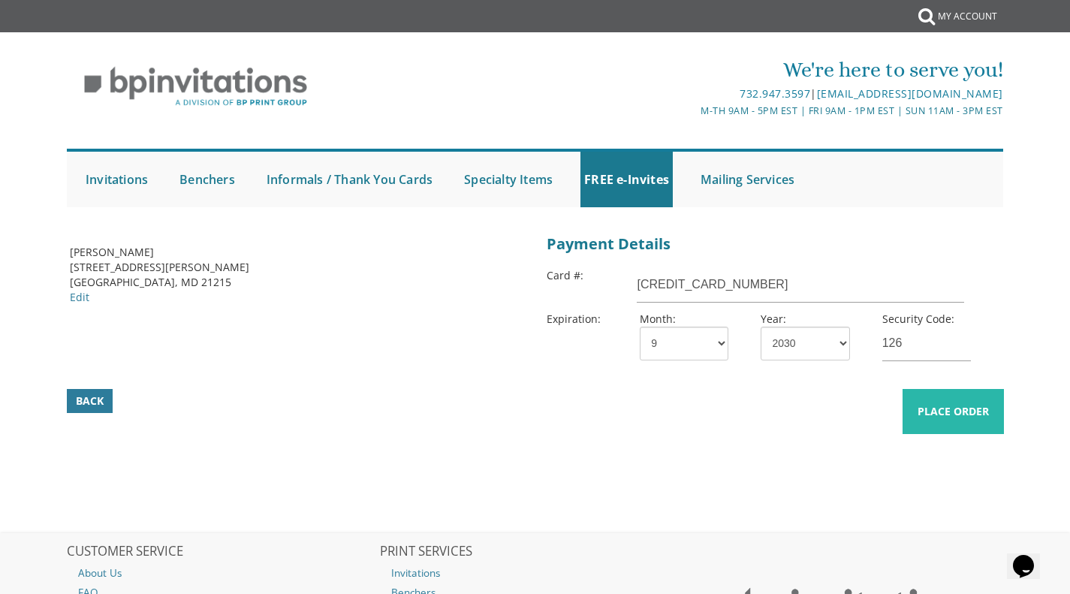
click at [951, 409] on span "Place Order" at bounding box center [953, 411] width 71 height 15
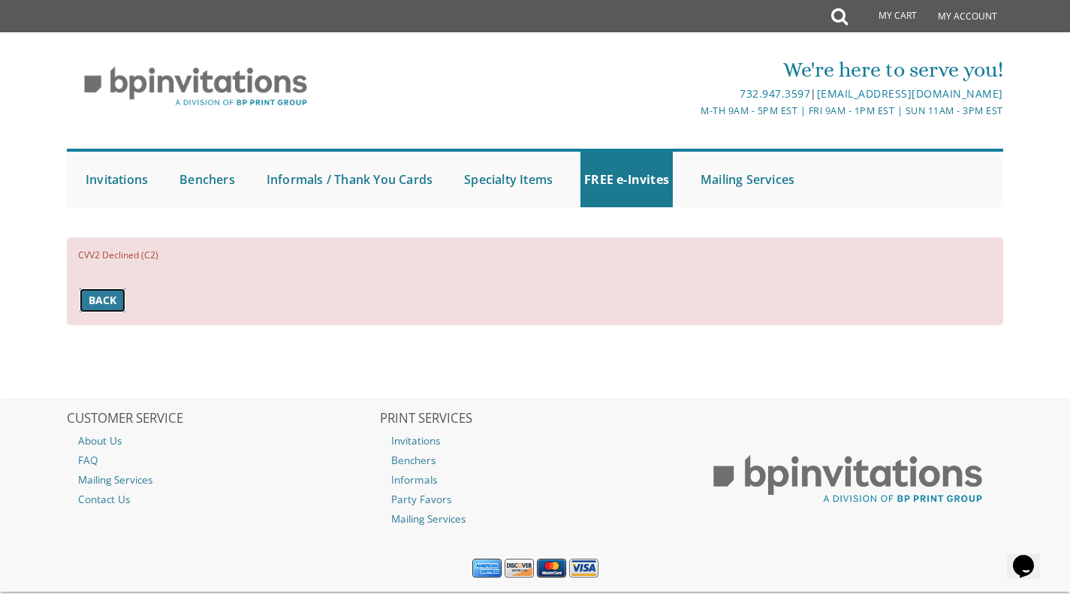
click at [100, 305] on span "Back" at bounding box center [103, 300] width 28 height 15
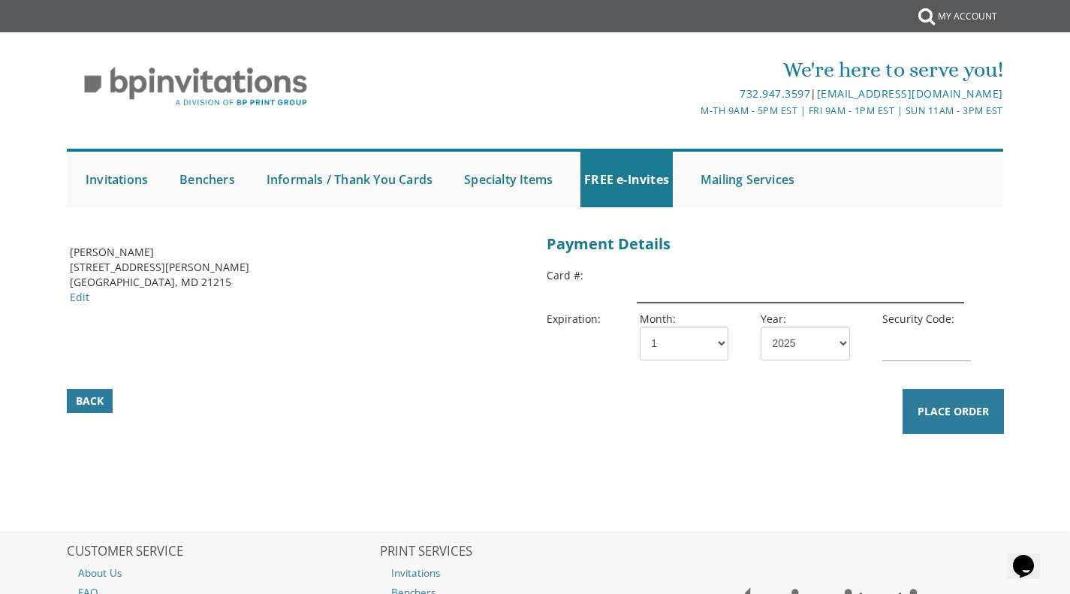
click at [769, 282] on input "text" at bounding box center [800, 285] width 327 height 35
type input "[CREDIT_CARD_NUMBER]"
select select "09"
select select "30"
click at [943, 339] on input "126" at bounding box center [926, 344] width 89 height 35
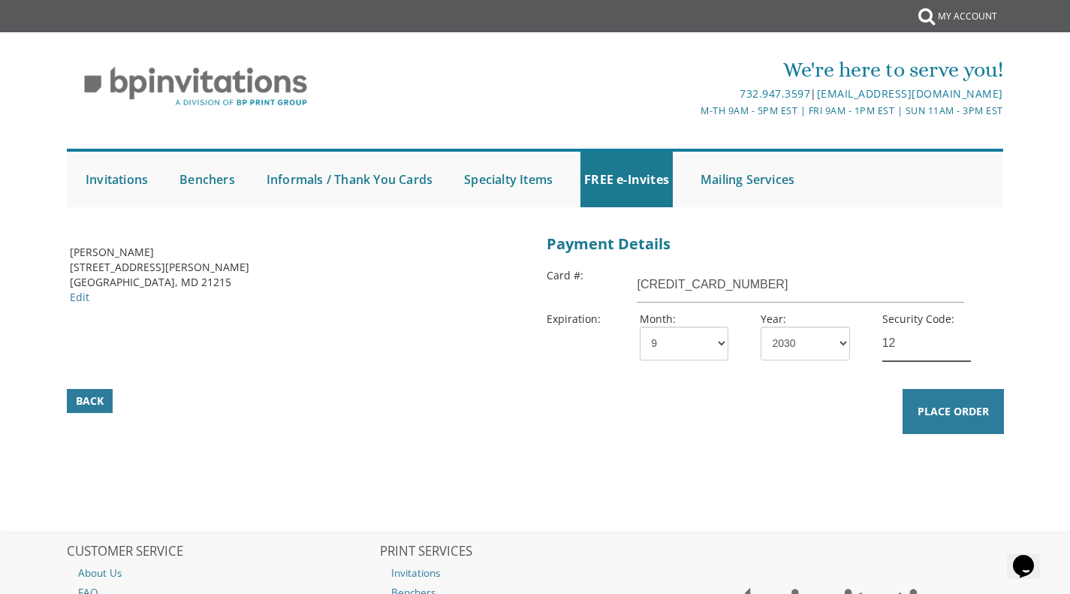
type input "1"
type input "484"
click at [777, 442] on div "Billing Address [PERSON_NAME] [STREET_ADDRESS][PERSON_NAME] [GEOGRAPHIC_DATA], …" at bounding box center [536, 340] width 954 height 221
click at [956, 418] on span "Place Order" at bounding box center [953, 411] width 71 height 15
